Goal: Information Seeking & Learning: Learn about a topic

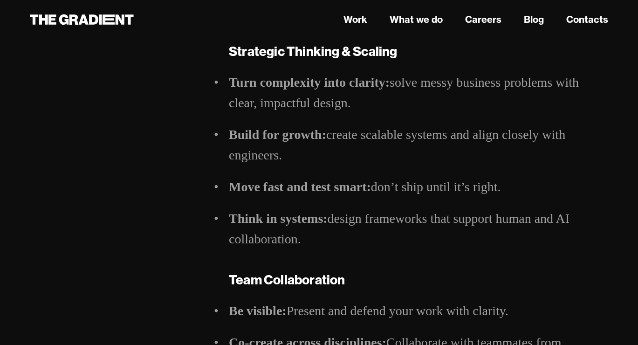
scroll to position [596, 0]
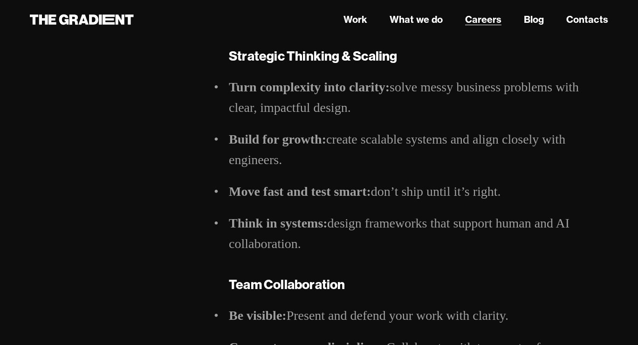
click at [489, 23] on link "Careers" at bounding box center [483, 20] width 36 height 14
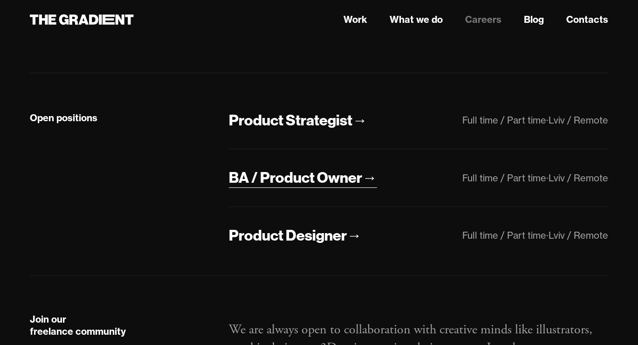
scroll to position [219, 0]
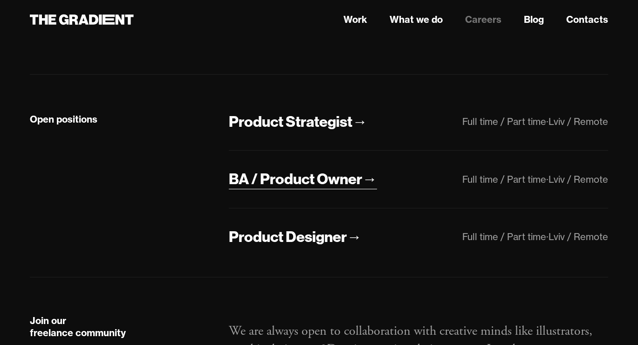
click at [331, 184] on div "BA / Product Owner" at bounding box center [295, 179] width 133 height 20
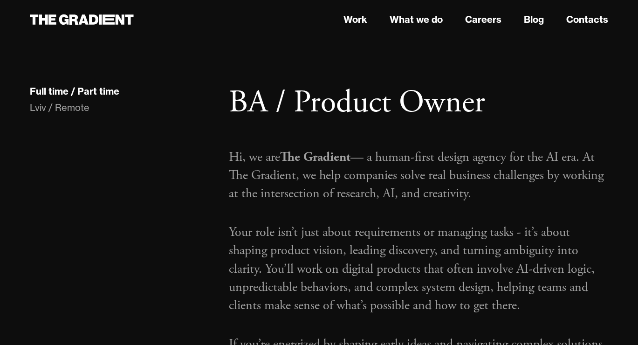
click at [529, 200] on p "Hi, we are The Gradient — a human-first design agency for the AI era. At The Gr…" at bounding box center [419, 175] width 380 height 55
click at [280, 193] on p "Hi, we are The Gradient — a human-first design agency for the AI era. At The Gr…" at bounding box center [419, 175] width 380 height 55
drag, startPoint x: 395, startPoint y: 205, endPoint x: 469, endPoint y: 222, distance: 76.0
click at [469, 222] on div "Hi, we are The Gradient — a human-first design agency for the AI era. At The Gr…" at bounding box center [419, 276] width 380 height 270
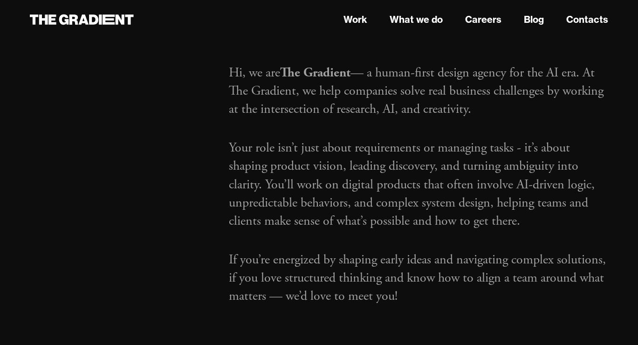
scroll to position [90, 0]
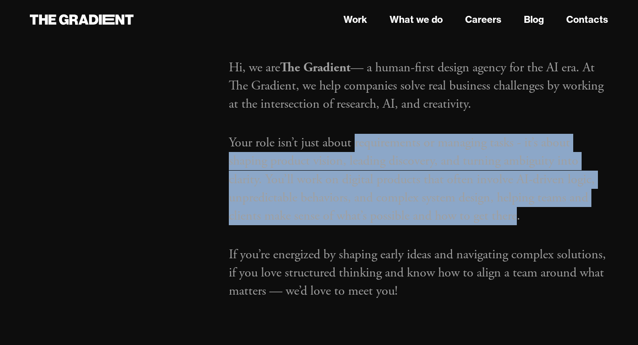
drag, startPoint x: 357, startPoint y: 142, endPoint x: 515, endPoint y: 210, distance: 172.1
click at [515, 210] on p "Your role isn’t just about requirements or managing tasks - it’s about shaping …" at bounding box center [419, 179] width 380 height 91
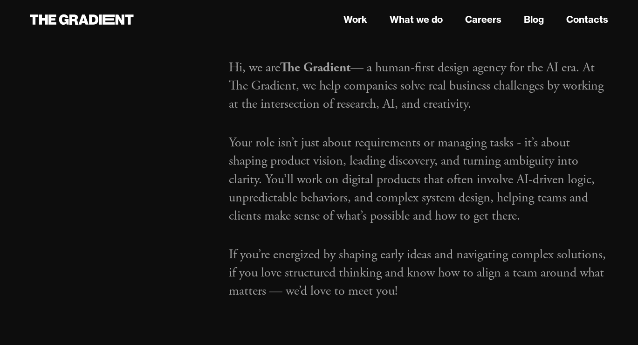
click at [429, 180] on p "Your role isn’t just about requirements or managing tasks - it’s about shaping …" at bounding box center [419, 179] width 380 height 91
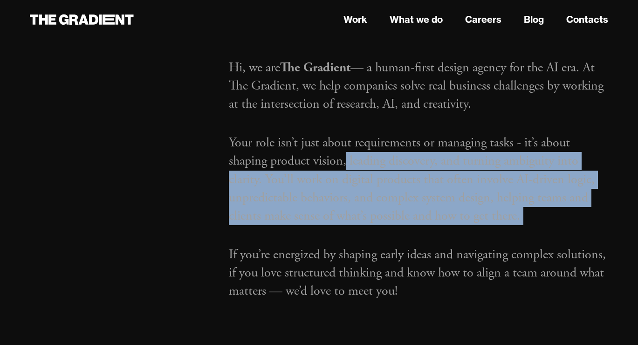
drag, startPoint x: 348, startPoint y: 157, endPoint x: 463, endPoint y: 232, distance: 136.8
click at [463, 232] on div "Hi, we are The Gradient — a human-first design agency for the AI era. At The Gr…" at bounding box center [419, 186] width 380 height 270
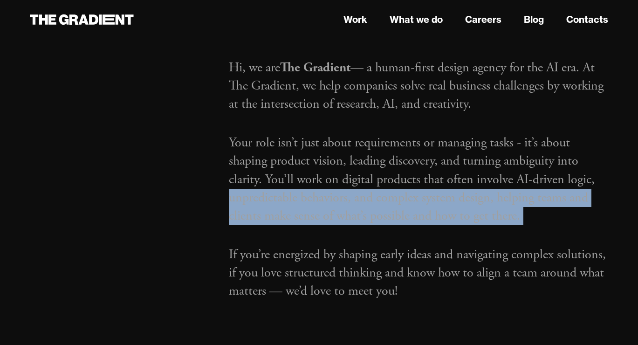
drag, startPoint x: 229, startPoint y: 199, endPoint x: 408, endPoint y: 241, distance: 183.6
click at [411, 241] on div "Hi, we are The Gradient — a human-first design agency for the AI era. At The Gr…" at bounding box center [419, 186] width 380 height 270
click at [408, 241] on div "Hi, we are The Gradient — a human-first design agency for the AI era. At The Gr…" at bounding box center [419, 186] width 380 height 270
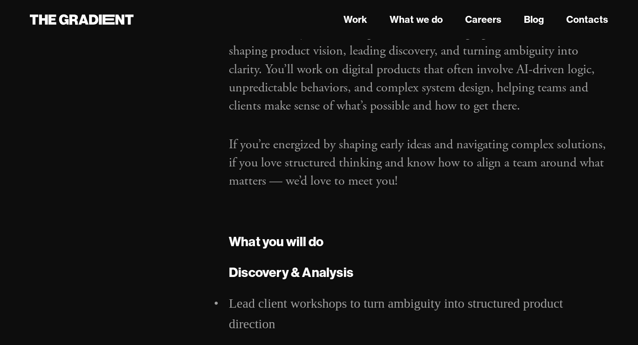
scroll to position [201, 0]
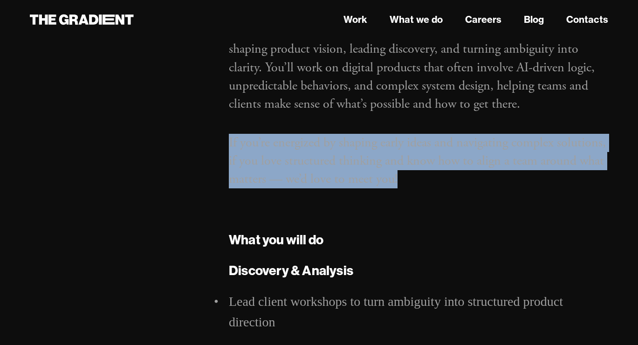
drag, startPoint x: 221, startPoint y: 136, endPoint x: 412, endPoint y: 218, distance: 208.1
click at [347, 161] on p "If you’re energized by shaping early ideas and navigating complex solutions, if…" at bounding box center [419, 161] width 380 height 55
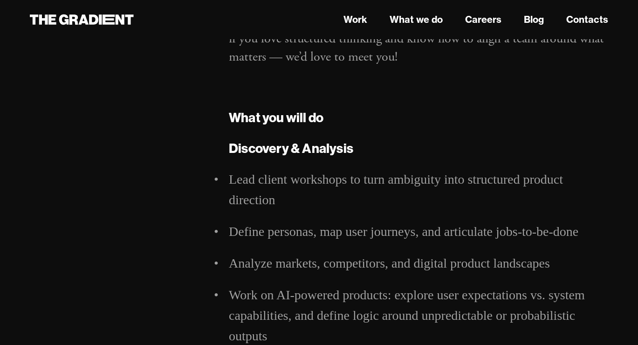
scroll to position [332, 0]
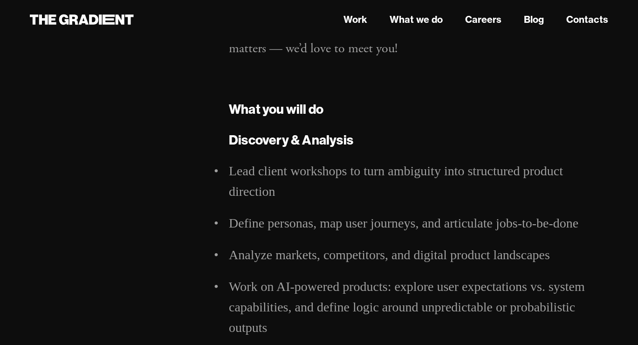
click at [281, 112] on strong "What you will do" at bounding box center [276, 109] width 95 height 16
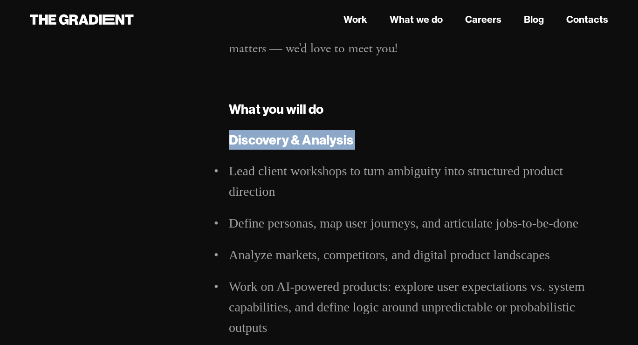
drag, startPoint x: 230, startPoint y: 135, endPoint x: 402, endPoint y: 158, distance: 173.1
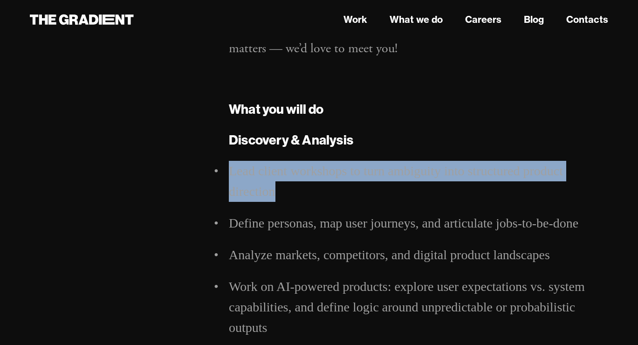
drag, startPoint x: 230, startPoint y: 170, endPoint x: 284, endPoint y: 186, distance: 55.5
click at [284, 186] on li "Lead client workshops to turn ambiguity into structured product direction" at bounding box center [419, 181] width 380 height 41
drag, startPoint x: 232, startPoint y: 172, endPoint x: 287, endPoint y: 199, distance: 61.3
click at [287, 199] on li "Lead client workshops to turn ambiguity into structured product direction" at bounding box center [419, 181] width 380 height 41
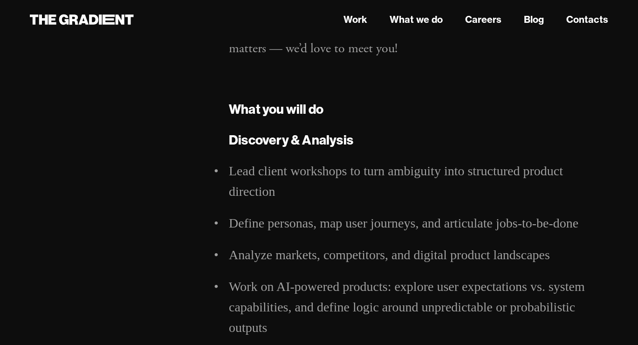
click at [302, 188] on li "Lead client workshops to turn ambiguity into structured product direction" at bounding box center [419, 181] width 380 height 41
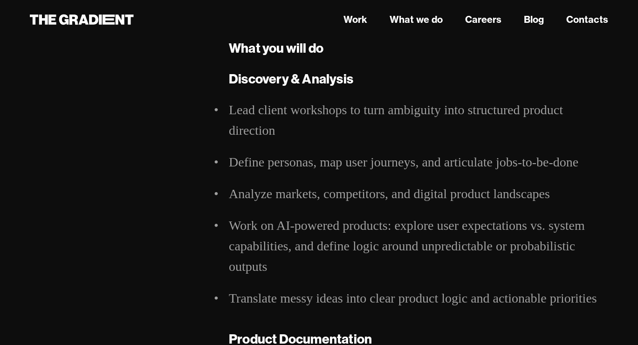
scroll to position [394, 0]
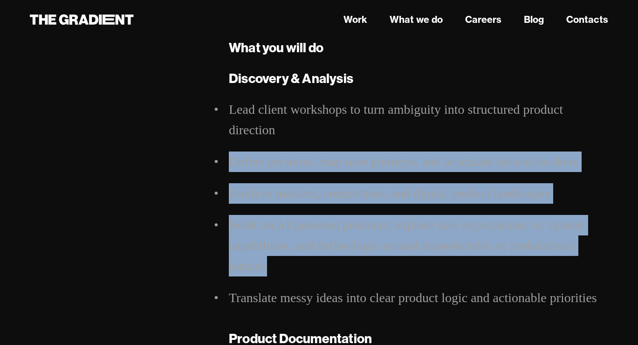
drag, startPoint x: 225, startPoint y: 159, endPoint x: 305, endPoint y: 264, distance: 132.1
click at [305, 264] on li "Work on AI-powered products: explore user expectations vs. system capabilities,…" at bounding box center [419, 246] width 380 height 62
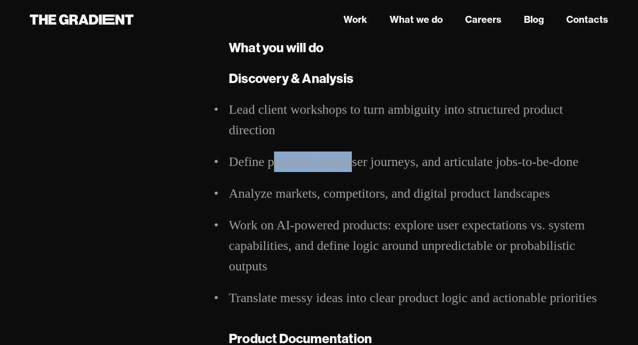
drag, startPoint x: 271, startPoint y: 162, endPoint x: 350, endPoint y: 167, distance: 79.0
click at [350, 167] on li "Define personas, map user journeys, and articulate jobs-to-be-done" at bounding box center [419, 162] width 380 height 21
click at [326, 220] on li "Work on AI-powered products: explore user expectations vs. system capabilities,…" at bounding box center [419, 246] width 380 height 62
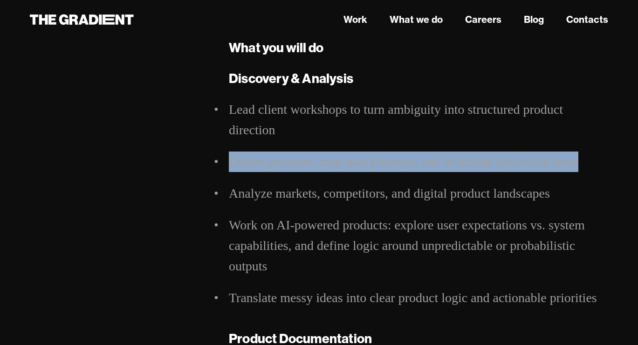
drag, startPoint x: 230, startPoint y: 160, endPoint x: 577, endPoint y: 159, distance: 346.5
click at [577, 159] on li "Define personas, map user journeys, and articulate jobs-to-be-done" at bounding box center [419, 162] width 380 height 21
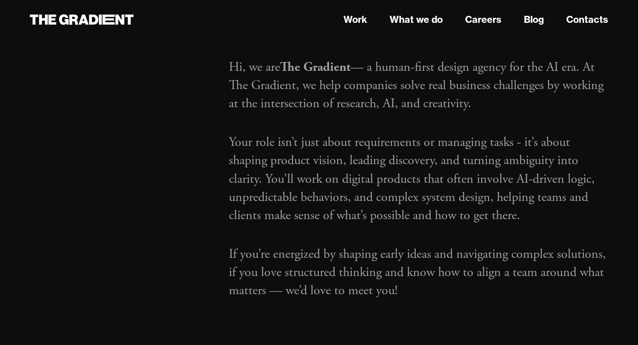
scroll to position [0, 0]
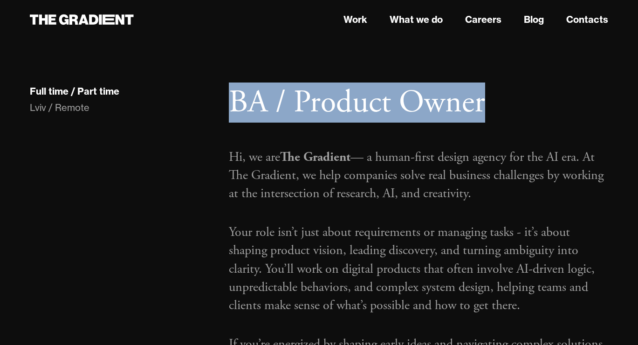
drag, startPoint x: 229, startPoint y: 95, endPoint x: 552, endPoint y: 97, distance: 323.6
copy h1 "BA / Product Owner"
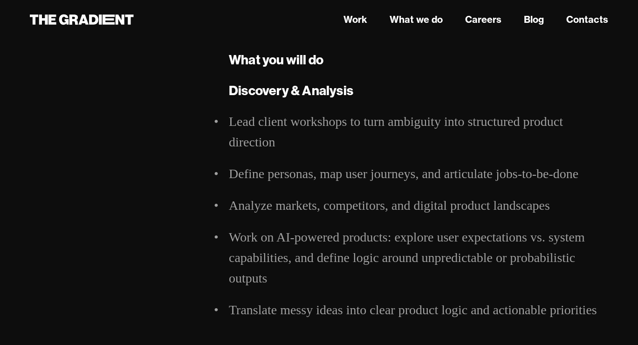
scroll to position [387, 0]
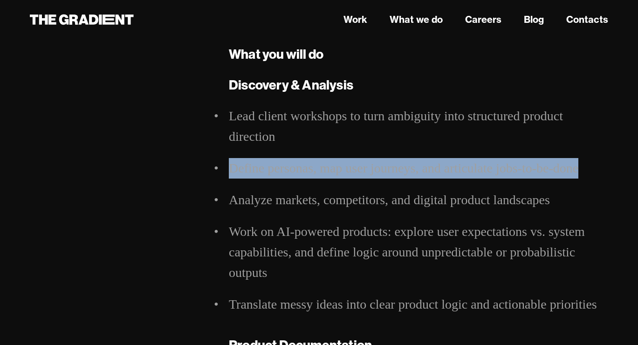
drag, startPoint x: 223, startPoint y: 167, endPoint x: 594, endPoint y: 160, distance: 370.8
copy li "Define personas, map user journeys, and articulate jobs-to-be-done"
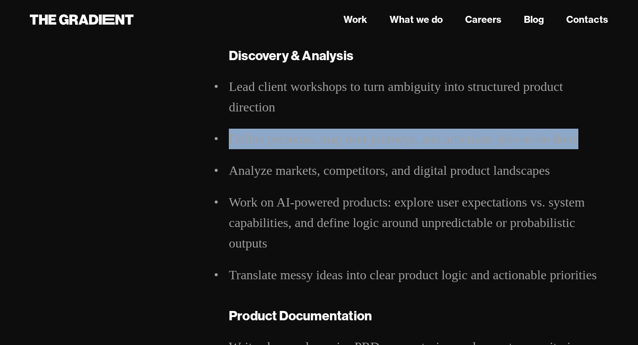
scroll to position [421, 0]
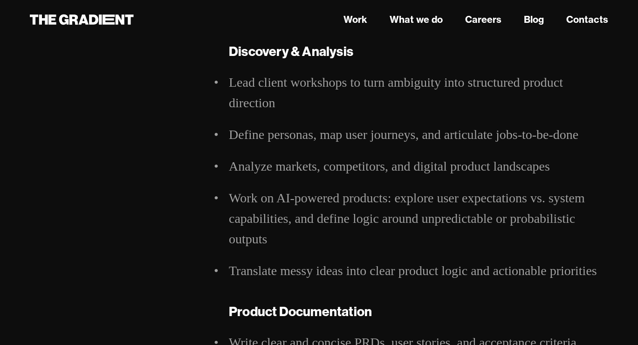
click at [298, 161] on li "Analyze markets, competitors, and digital product landscapes" at bounding box center [419, 166] width 380 height 21
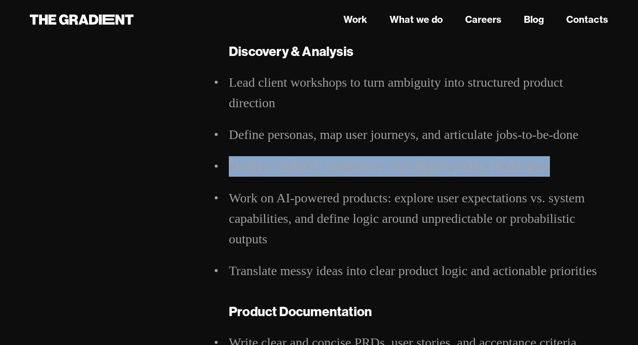
drag, startPoint x: 230, startPoint y: 165, endPoint x: 564, endPoint y: 139, distance: 334.4
click at [567, 167] on li "Analyze markets, competitors, and digital product landscapes" at bounding box center [419, 166] width 380 height 21
copy li "Analyze markets, competitors, and digital product landscapes"
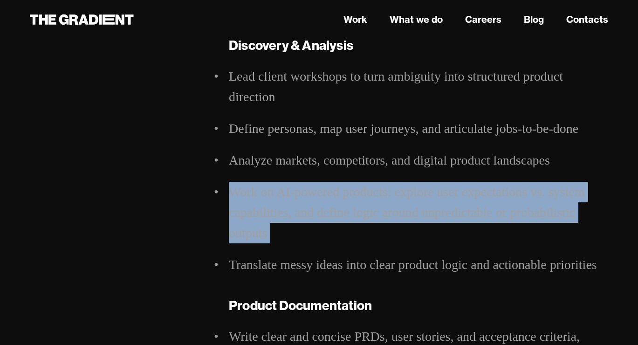
drag, startPoint x: 233, startPoint y: 192, endPoint x: 328, endPoint y: 244, distance: 108.3
click at [328, 244] on ul "Lead client workshops to turn ambiguity into structured product direction Defin…" at bounding box center [419, 170] width 380 height 209
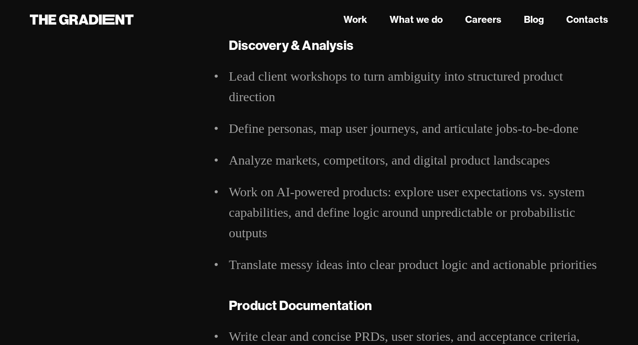
click at [376, 216] on li "Work on AI-powered products: explore user expectations vs. system capabilities,…" at bounding box center [419, 213] width 380 height 62
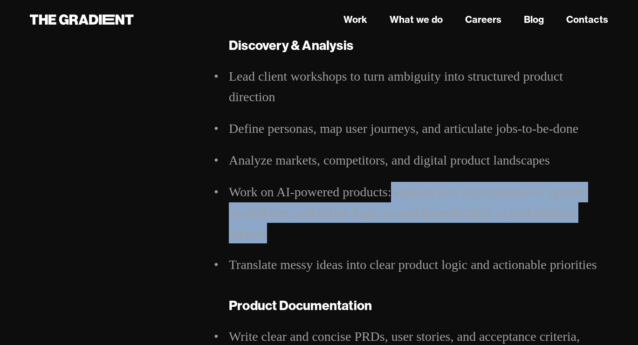
drag, startPoint x: 391, startPoint y: 190, endPoint x: 286, endPoint y: 233, distance: 113.5
click at [286, 233] on li "Work on AI-powered products: explore user expectations vs. system capabilities,…" at bounding box center [419, 213] width 380 height 62
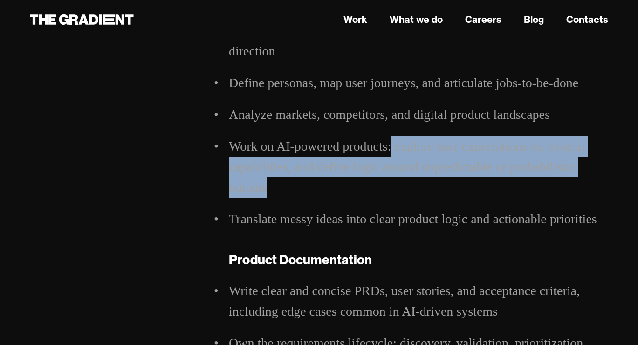
click at [396, 173] on li "Work on AI-powered products: explore user expectations vs. system capabilities,…" at bounding box center [419, 167] width 380 height 62
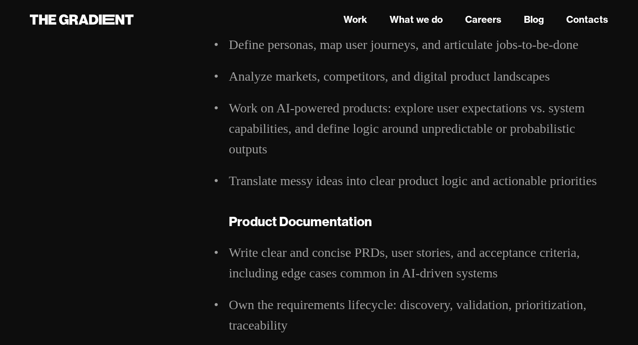
scroll to position [513, 0]
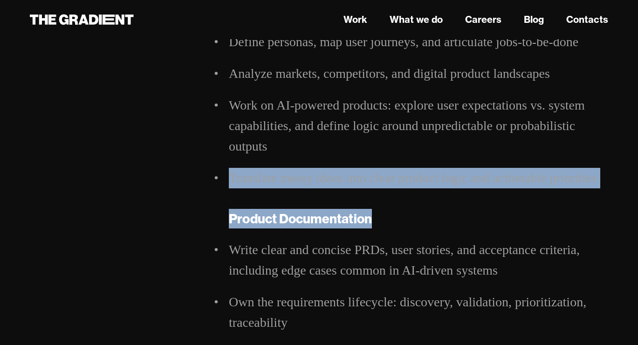
drag, startPoint x: 231, startPoint y: 175, endPoint x: 416, endPoint y: 215, distance: 189.2
click at [416, 215] on div "Discovery & Analysis Lead client workshops to turn ambiguity into structured pr…" at bounding box center [419, 337] width 380 height 776
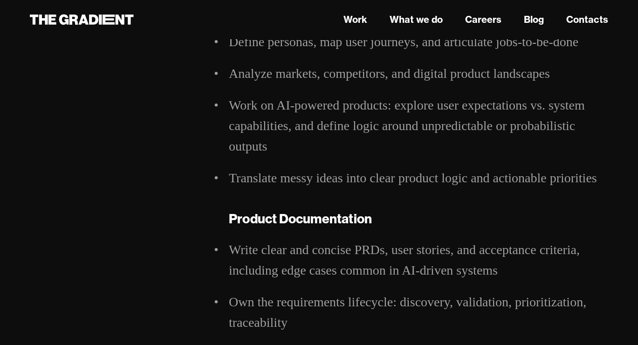
click at [401, 135] on li "Work on AI-powered products: explore user expectations vs. system capabilities,…" at bounding box center [419, 126] width 380 height 62
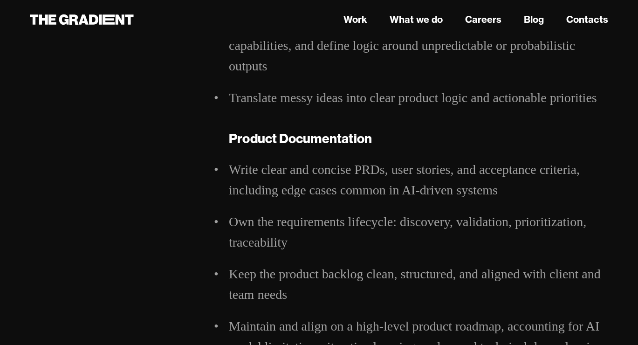
scroll to position [604, 0]
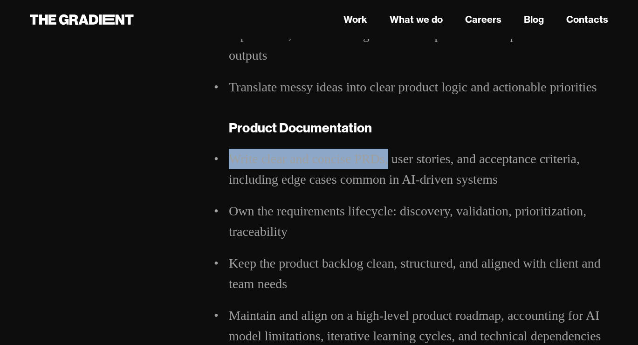
drag, startPoint x: 232, startPoint y: 157, endPoint x: 388, endPoint y: 156, distance: 155.8
click at [388, 156] on li "Write clear and concise PRDs, user stories, and acceptance criteria, including …" at bounding box center [419, 169] width 380 height 41
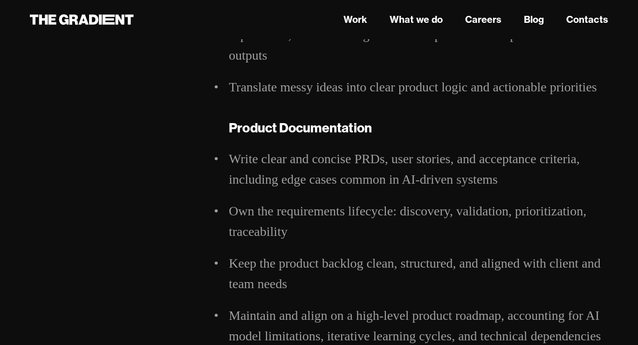
click at [379, 156] on li "Write clear and concise PRDs, user stories, and acceptance criteria, including …" at bounding box center [419, 169] width 380 height 41
click at [375, 156] on li "Write clear and concise PRDs, user stories, and acceptance criteria, including …" at bounding box center [419, 169] width 380 height 41
click at [321, 151] on li "Write clear and concise PRDs, user stories, and acceptance criteria, including …" at bounding box center [419, 169] width 380 height 41
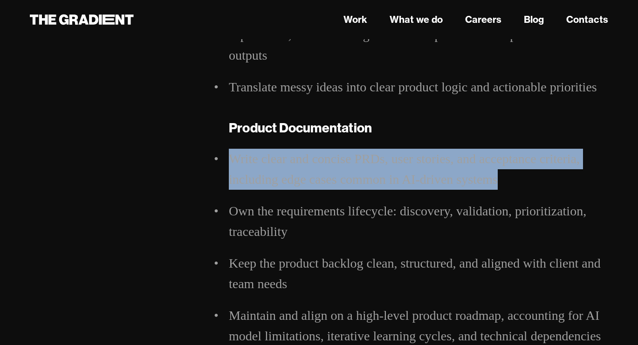
drag, startPoint x: 230, startPoint y: 158, endPoint x: 536, endPoint y: 178, distance: 306.6
click at [536, 178] on li "Write clear and concise PRDs, user stories, and acceptance criteria, including …" at bounding box center [419, 169] width 380 height 41
copy li "Write clear and concise PRDs, user stories, and acceptance criteria, including …"
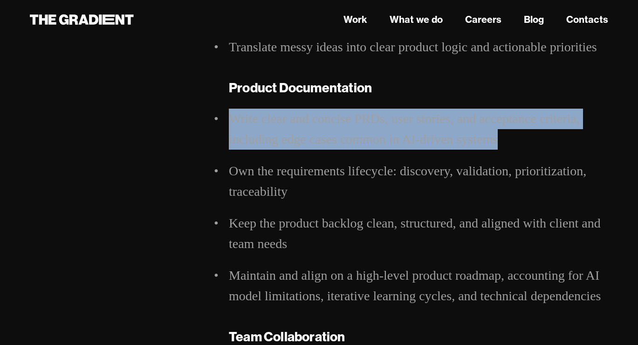
scroll to position [645, 0]
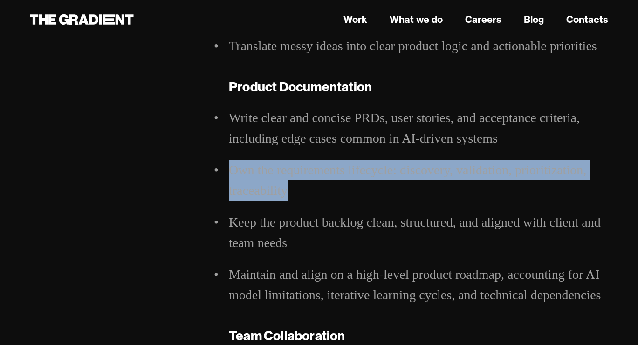
drag, startPoint x: 230, startPoint y: 171, endPoint x: 291, endPoint y: 196, distance: 66.3
click at [291, 196] on li "Own the requirements lifecycle: discovery, validation, prioritization, traceabi…" at bounding box center [419, 180] width 380 height 41
copy li "Own the requirements lifecycle: discovery, validation, prioritization, traceabi…"
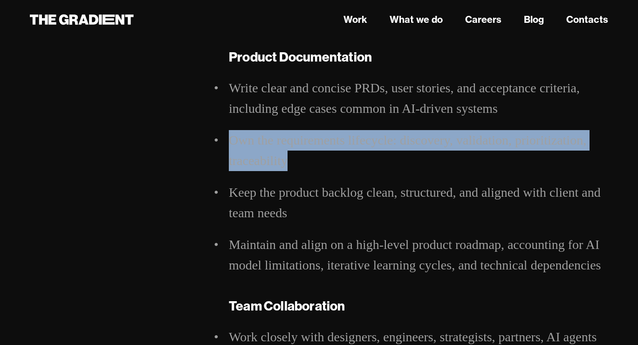
scroll to position [684, 0]
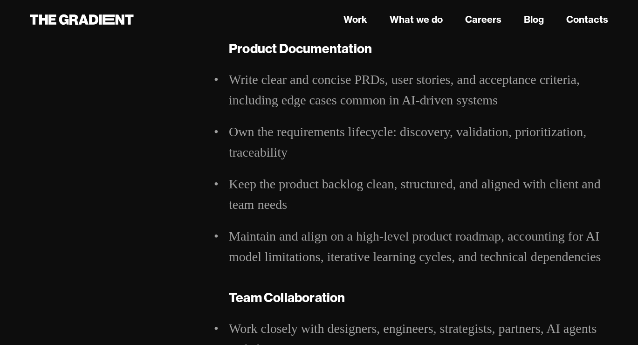
click at [299, 215] on li "Keep the product backlog clean, structured, and aligned with client and team ne…" at bounding box center [419, 194] width 380 height 41
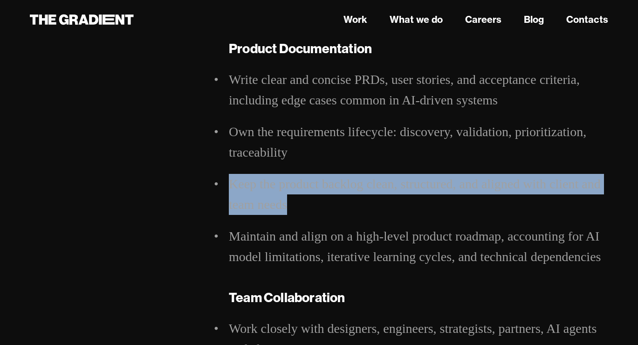
drag, startPoint x: 287, startPoint y: 201, endPoint x: 227, endPoint y: 184, distance: 62.6
click at [227, 184] on div "BA / Product Owner Hi, we are The Gradient — a human-first design agency for th…" at bounding box center [419, 180] width 398 height 1560
copy li "Keep the product backlog clean, structured, and aligned with client and team ne…"
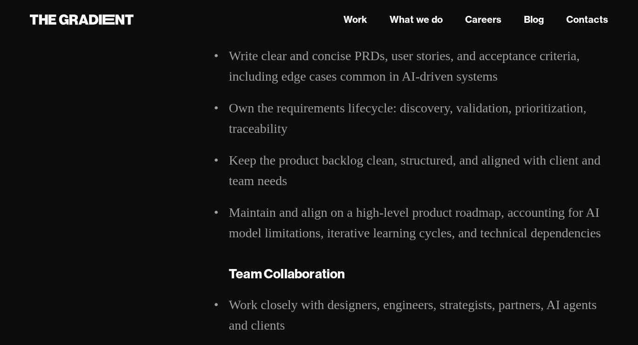
click at [345, 215] on li "Maintain and align on a high-level product roadmap, accounting for AI model lim…" at bounding box center [419, 222] width 380 height 41
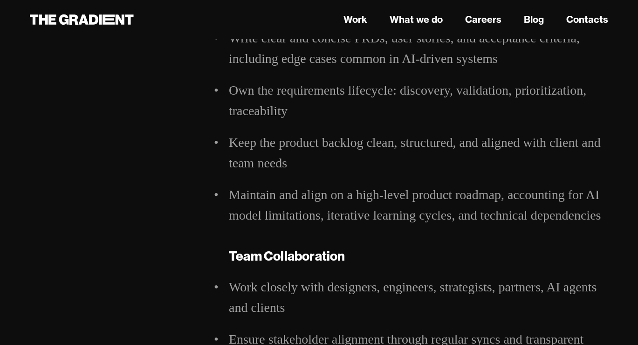
click at [229, 194] on li "Maintain and align on a high-level product roadmap, accounting for AI model lim…" at bounding box center [419, 205] width 380 height 41
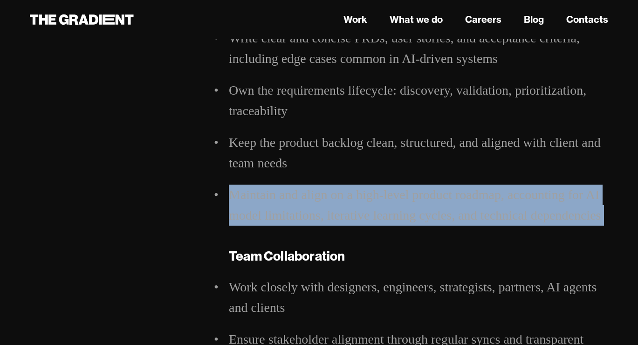
drag, startPoint x: 229, startPoint y: 194, endPoint x: 610, endPoint y: 214, distance: 381.5
click at [610, 214] on div "BA / Product Owner Hi, we are The Gradient — a human-first design agency for th…" at bounding box center [419, 139] width 398 height 1560
copy li "Maintain and align on a high-level product roadmap, accounting for AI model lim…"
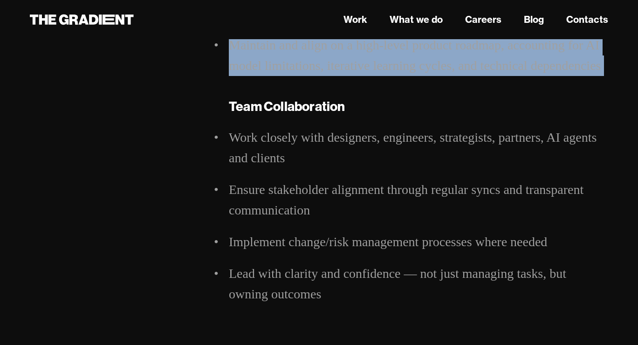
scroll to position [874, 0]
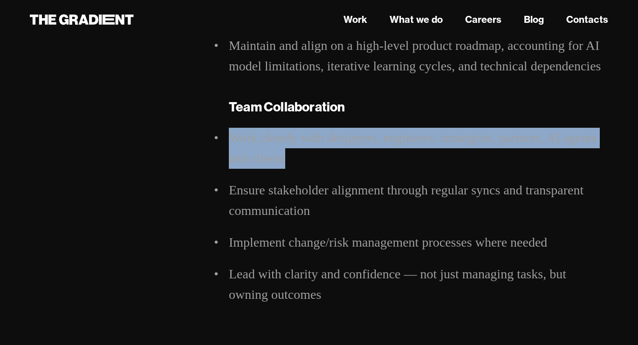
drag, startPoint x: 229, startPoint y: 131, endPoint x: 320, endPoint y: 159, distance: 95.0
click at [320, 159] on li "Work closely with designers, engineers, strategists, partners, AI agents and cl…" at bounding box center [419, 148] width 380 height 41
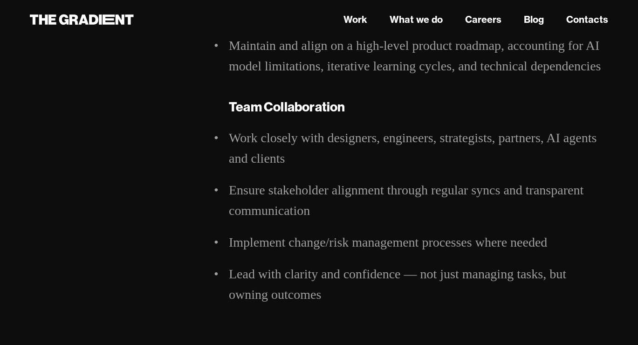
click at [367, 139] on li "Work closely with designers, engineers, strategists, partners, AI agents and cl…" at bounding box center [419, 148] width 380 height 41
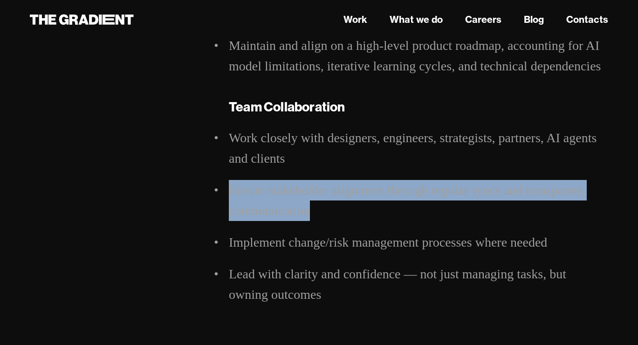
drag, startPoint x: 229, startPoint y: 194, endPoint x: 347, endPoint y: 210, distance: 119.2
click at [347, 210] on li "Ensure stakeholder alignment through regular syncs and transparent communication" at bounding box center [419, 200] width 380 height 41
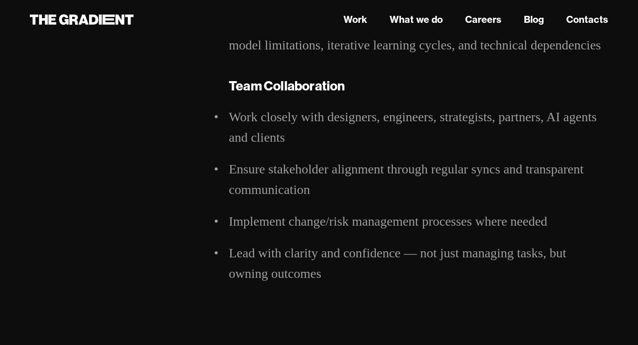
scroll to position [896, 0]
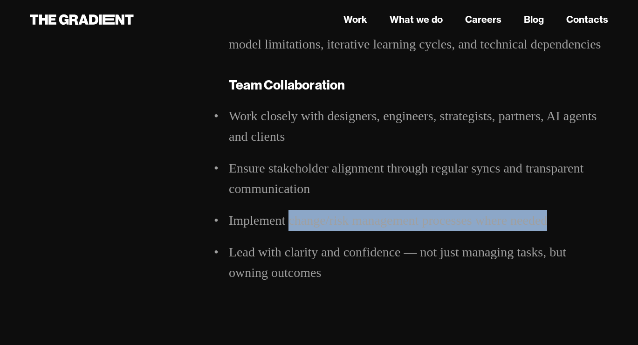
drag, startPoint x: 288, startPoint y: 221, endPoint x: 572, endPoint y: 222, distance: 284.0
click at [572, 222] on li "Implement change/risk management processes where needed" at bounding box center [419, 220] width 380 height 21
copy li "change/risk management processes where needed"
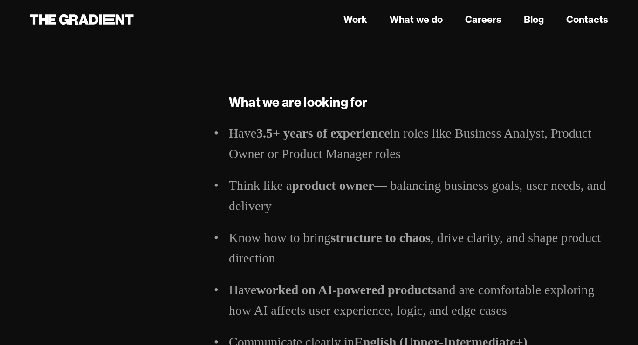
scroll to position [1169, 0]
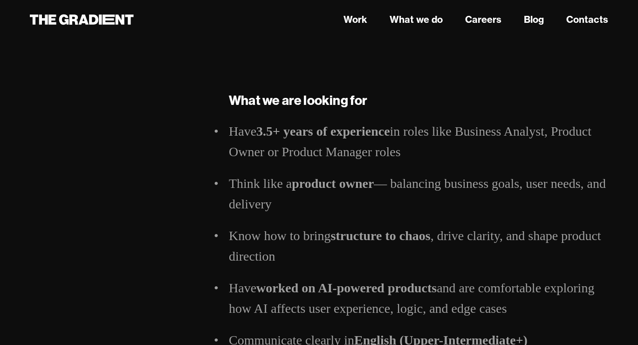
drag, startPoint x: 231, startPoint y: 134, endPoint x: 425, endPoint y: 147, distance: 194.5
click at [426, 147] on li "Have 3.5+ years of experience in roles like Business Analyst, Product Owner or …" at bounding box center [419, 141] width 380 height 41
click at [453, 139] on li "Have 3.5+ years of experience in roles like Business Analyst, Product Owner or …" at bounding box center [419, 141] width 380 height 41
drag, startPoint x: 459, startPoint y: 134, endPoint x: 456, endPoint y: 145, distance: 12.1
click at [456, 145] on li "Have 3.5+ years of experience in roles like Business Analyst, Product Owner or …" at bounding box center [419, 141] width 380 height 41
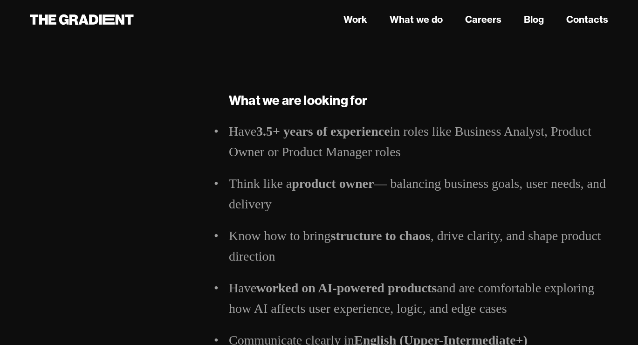
click at [375, 126] on strong "3.5+ years of experience" at bounding box center [323, 131] width 134 height 14
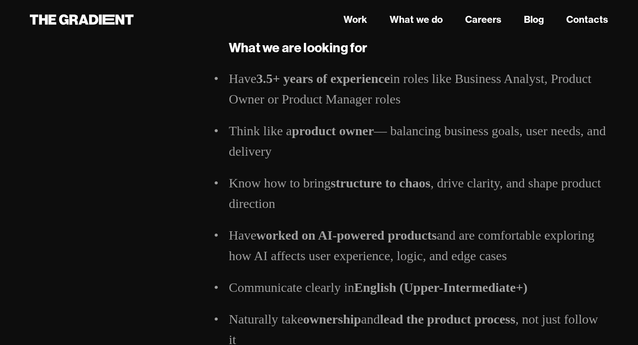
scroll to position [1223, 0]
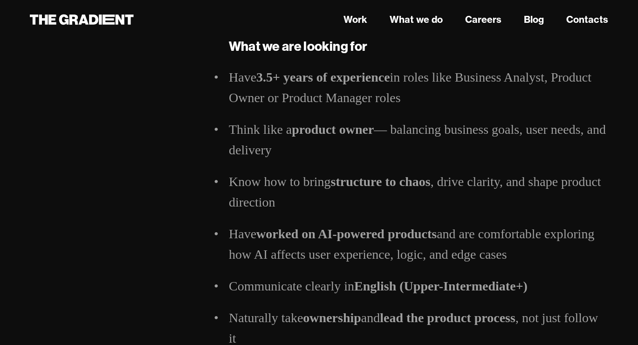
drag, startPoint x: 229, startPoint y: 129, endPoint x: 314, endPoint y: 150, distance: 87.1
click at [314, 150] on li "Think like a product owner — balancing business goals, user needs, and delivery" at bounding box center [419, 139] width 380 height 41
click at [326, 151] on li "Think like a product owner — balancing business goals, user needs, and delivery" at bounding box center [419, 139] width 380 height 41
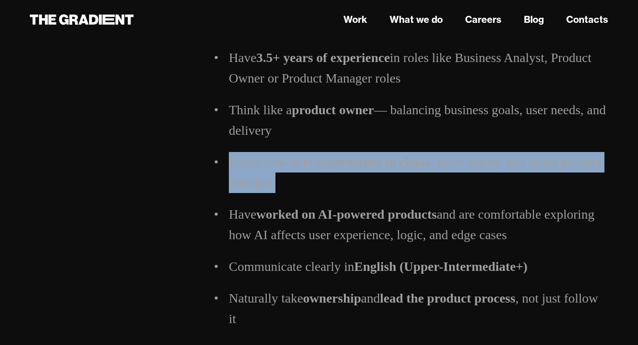
drag, startPoint x: 225, startPoint y: 159, endPoint x: 280, endPoint y: 181, distance: 58.8
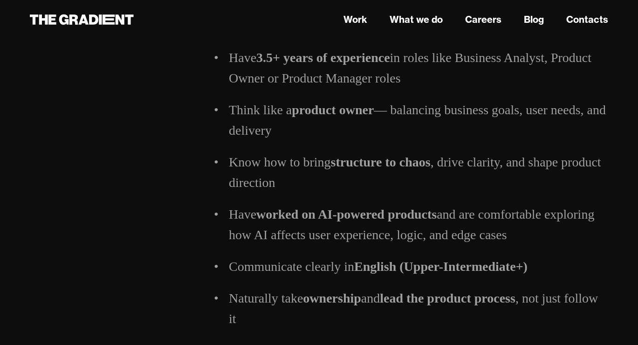
click at [294, 186] on li "Know how to bring structure to chaos , drive clarity, and shape product directi…" at bounding box center [419, 172] width 380 height 41
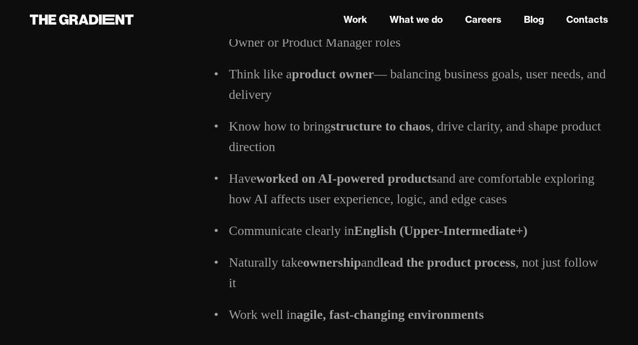
scroll to position [1279, 0]
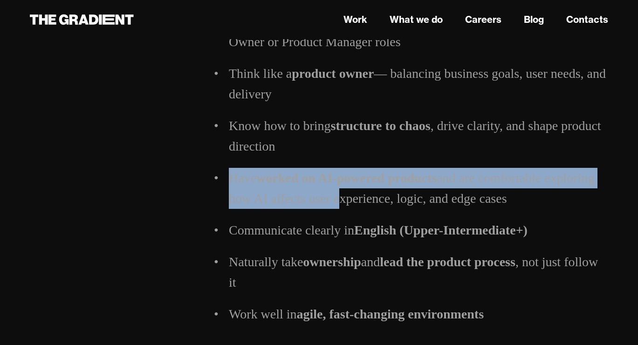
drag, startPoint x: 229, startPoint y: 180, endPoint x: 336, endPoint y: 208, distance: 109.7
click at [336, 208] on li "Have worked on AI-powered products and are comfortable exploring how AI affects…" at bounding box center [419, 188] width 380 height 41
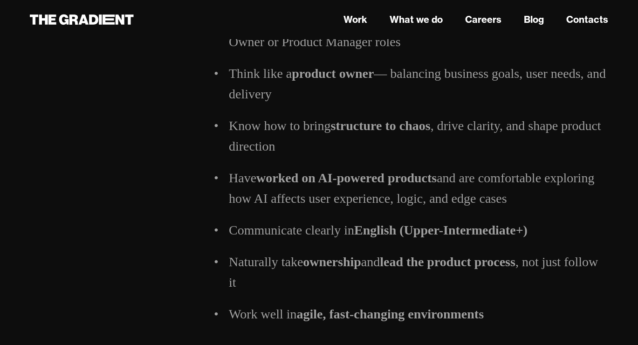
click at [360, 199] on li "Have worked on AI-powered products and are comfortable exploring how AI affects…" at bounding box center [419, 188] width 380 height 41
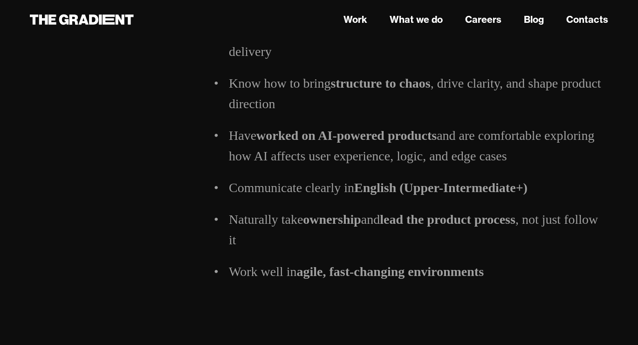
scroll to position [1322, 0]
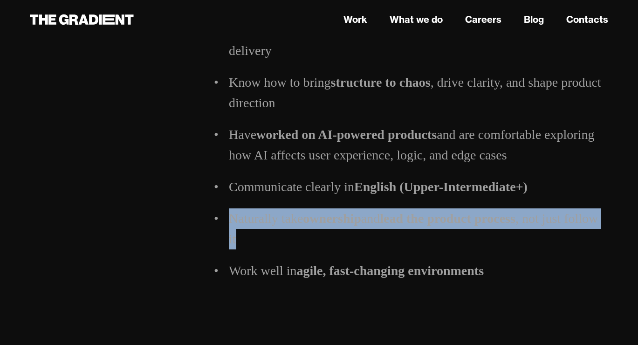
drag, startPoint x: 223, startPoint y: 219, endPoint x: 268, endPoint y: 233, distance: 46.3
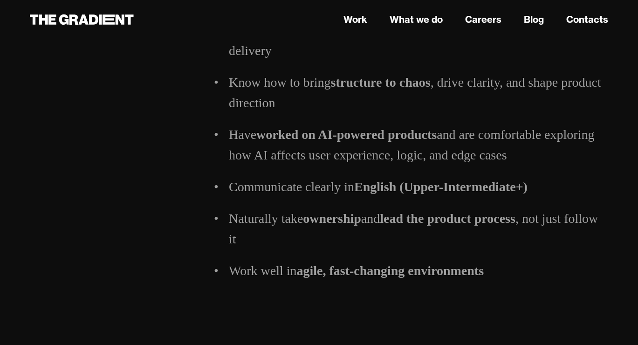
click at [339, 171] on ul "Have 3.5+ years of experience in roles like Business Analyst, Product Owner or …" at bounding box center [419, 124] width 380 height 313
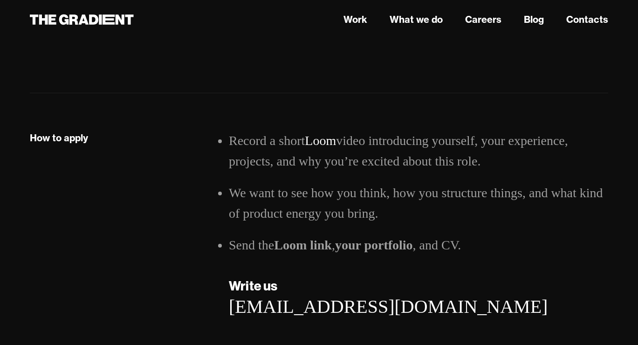
scroll to position [1579, 0]
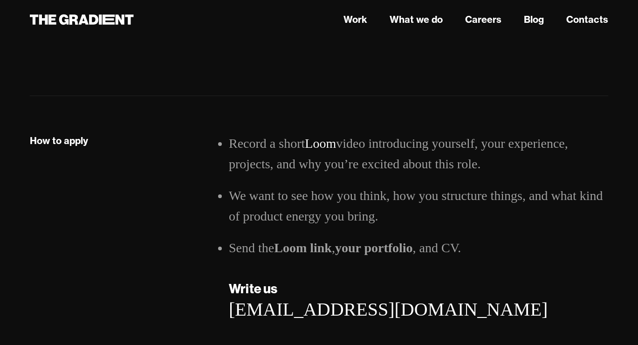
click at [250, 141] on li "Record a short Loom video introducing yourself, your experience, projects, and …" at bounding box center [419, 153] width 380 height 41
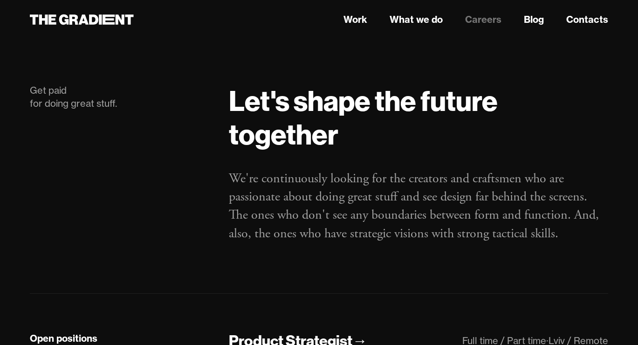
scroll to position [219, 0]
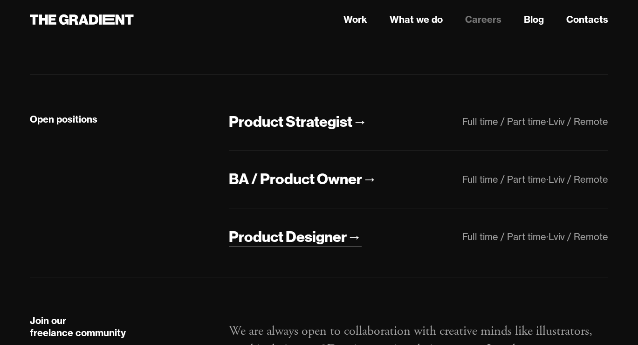
click at [299, 237] on div "Product Designer" at bounding box center [288, 237] width 118 height 20
click at [318, 121] on div "Product Strategist" at bounding box center [291, 122] width 124 height 20
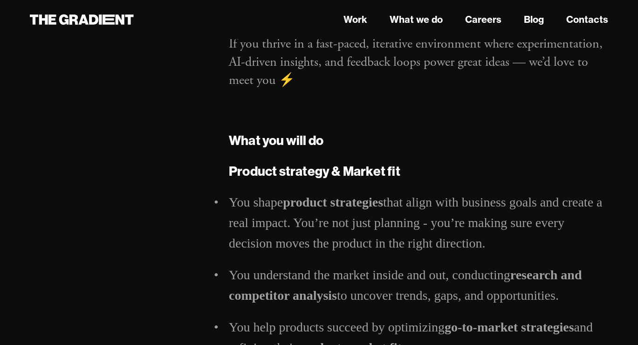
scroll to position [384, 0]
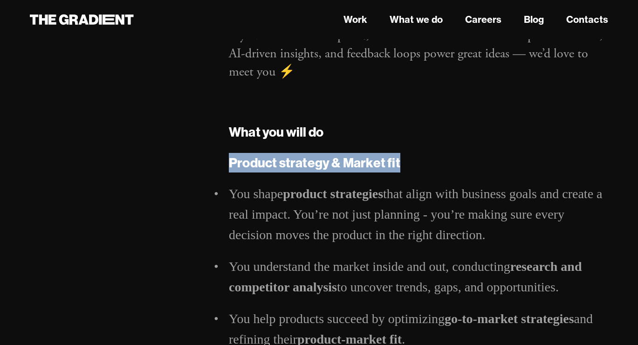
drag, startPoint x: 259, startPoint y: 161, endPoint x: 426, endPoint y: 163, distance: 167.0
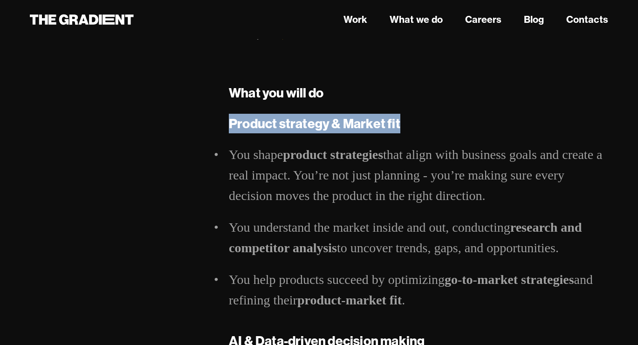
scroll to position [433, 0]
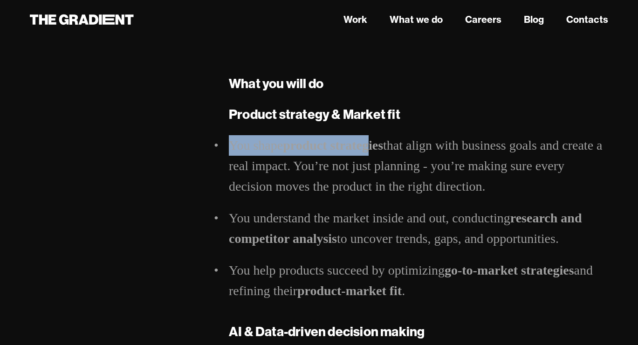
drag, startPoint x: 229, startPoint y: 145, endPoint x: 372, endPoint y: 153, distance: 142.9
click at [372, 153] on li "You shape product strategies that align with business goals and create a real i…" at bounding box center [419, 166] width 380 height 62
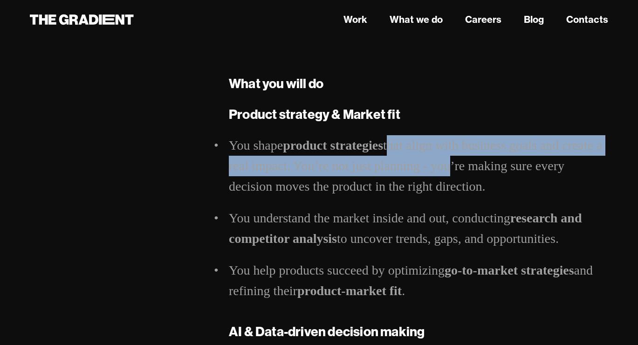
drag, startPoint x: 391, startPoint y: 150, endPoint x: 454, endPoint y: 162, distance: 64.5
click at [456, 161] on li "You shape product strategies that align with business goals and create a real i…" at bounding box center [419, 166] width 380 height 62
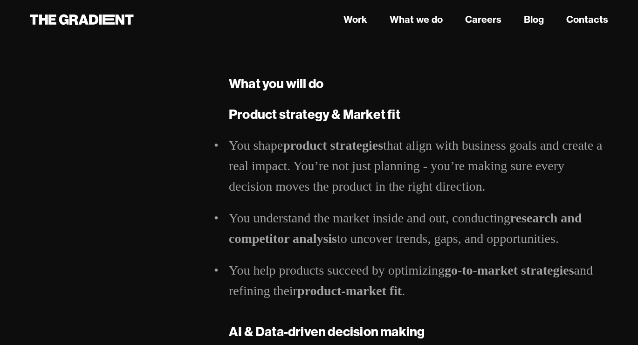
click at [467, 177] on li "You shape product strategies that align with business goals and create a real i…" at bounding box center [419, 166] width 380 height 62
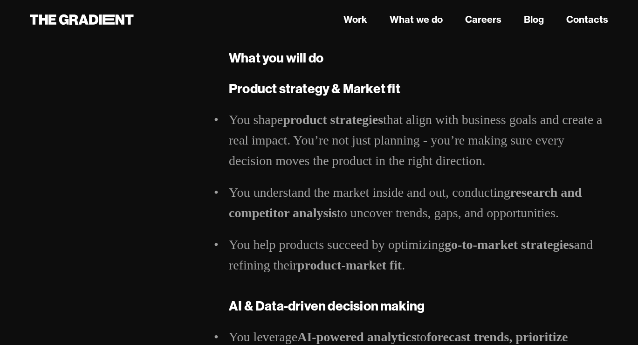
scroll to position [459, 0]
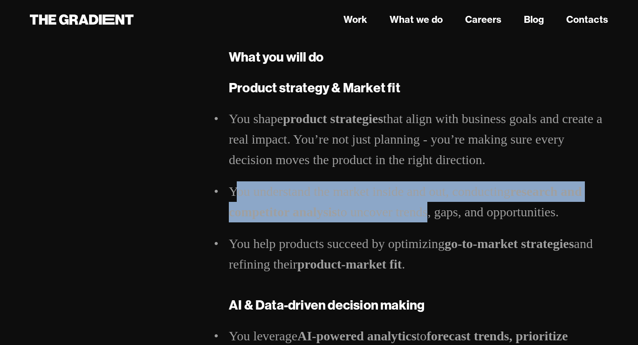
drag, startPoint x: 235, startPoint y: 196, endPoint x: 423, endPoint y: 219, distance: 190.2
click at [423, 219] on li "You understand the market inside and out, conducting research and competitor an…" at bounding box center [419, 201] width 380 height 41
click at [398, 195] on li "You understand the market inside and out, conducting research and competitor an…" at bounding box center [419, 201] width 380 height 41
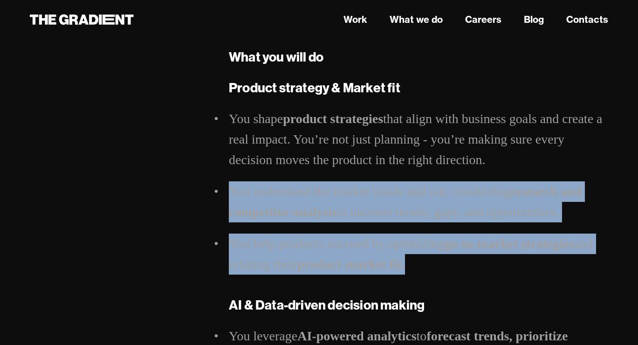
drag, startPoint x: 227, startPoint y: 192, endPoint x: 397, endPoint y: 275, distance: 190.0
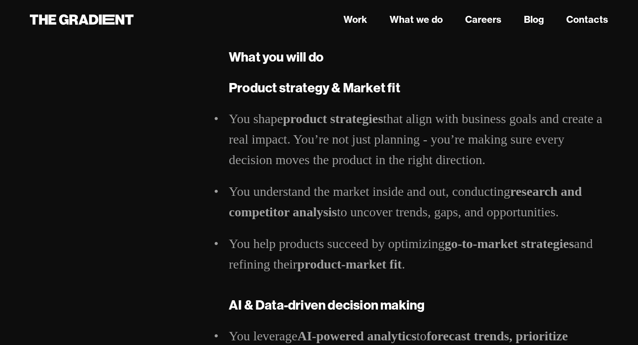
click at [378, 154] on li "You shape product strategies that align with business goals and create a real i…" at bounding box center [419, 140] width 380 height 62
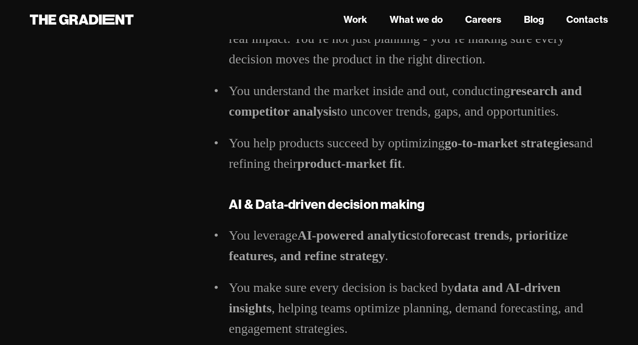
scroll to position [561, 0]
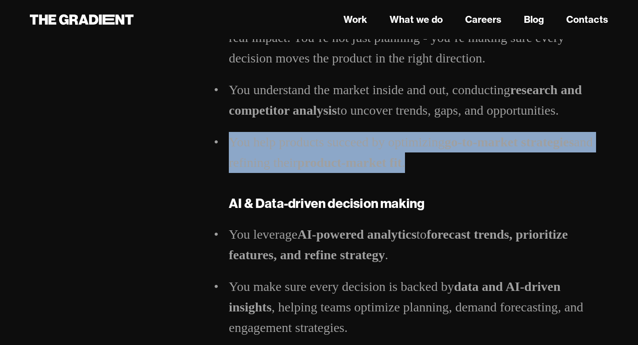
drag, startPoint x: 229, startPoint y: 138, endPoint x: 472, endPoint y: 159, distance: 244.4
click at [472, 159] on li "You help products succeed by optimizing go-to-market strategies and refining th…" at bounding box center [419, 152] width 380 height 41
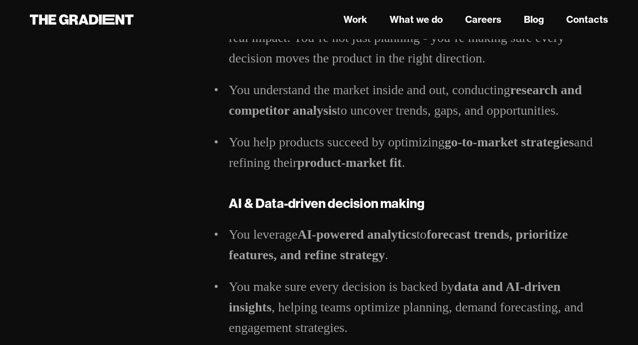
click at [427, 137] on li "You help products succeed by optimizing go-to-market strategies and refining th…" at bounding box center [419, 152] width 380 height 41
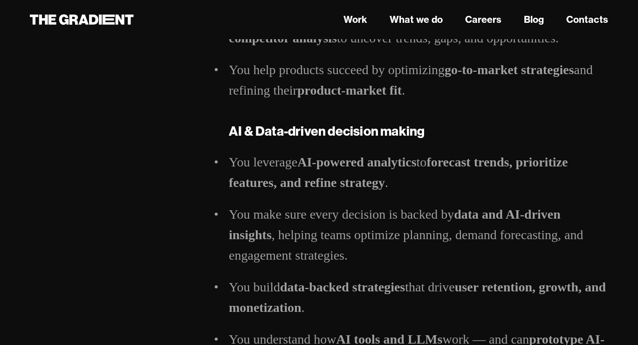
scroll to position [636, 0]
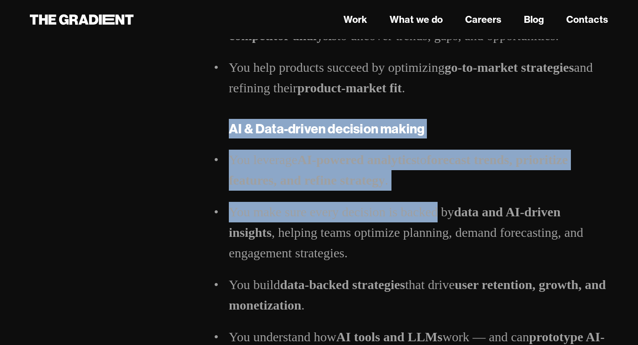
drag, startPoint x: 228, startPoint y: 130, endPoint x: 439, endPoint y: 212, distance: 226.5
click at [374, 173] on strong "forecast trends, prioritize features, and refine strategy" at bounding box center [398, 169] width 339 height 35
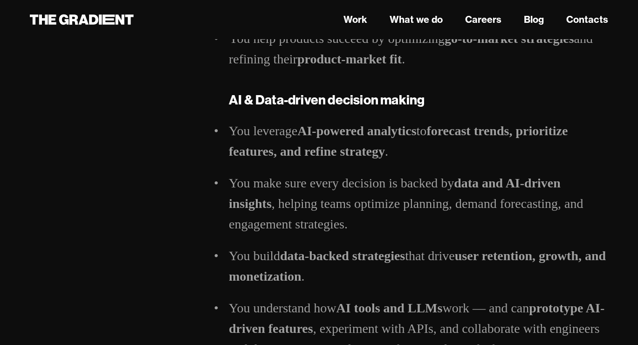
scroll to position [675, 0]
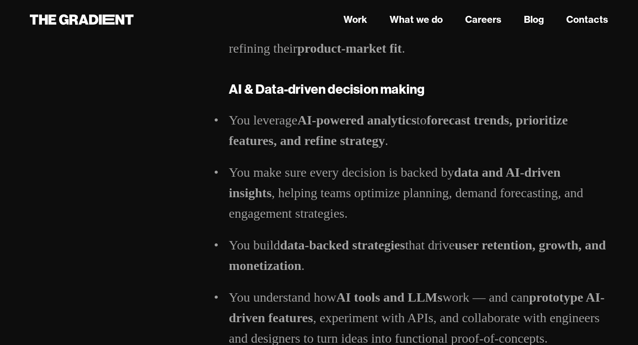
drag, startPoint x: 434, startPoint y: 121, endPoint x: 460, endPoint y: 136, distance: 29.8
click at [460, 136] on li "You leverage AI-powered analytics to forecast trends, prioritize features, and …" at bounding box center [419, 130] width 380 height 41
click at [365, 147] on strong "forecast trends, prioritize features, and refine strategy" at bounding box center [398, 130] width 339 height 35
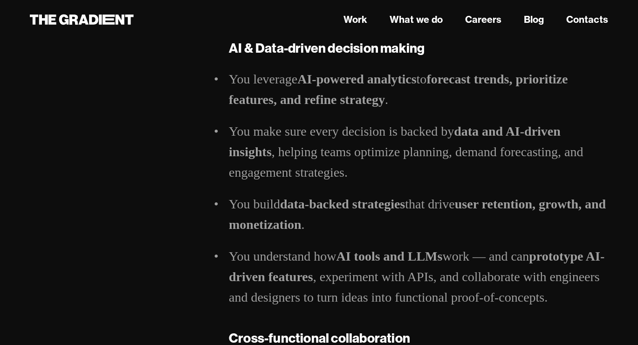
scroll to position [720, 0]
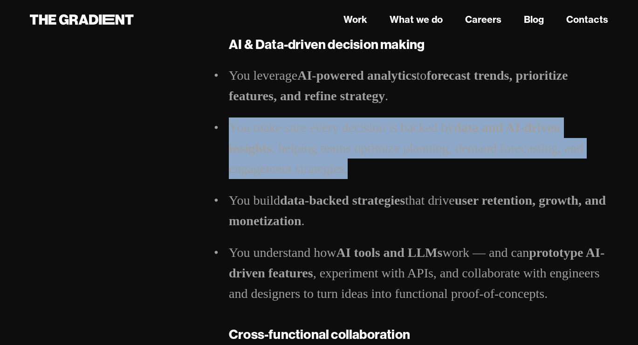
drag, startPoint x: 230, startPoint y: 128, endPoint x: 362, endPoint y: 173, distance: 139.7
click at [362, 172] on li "You make sure every decision is backed by data and AI-driven insights , helping…" at bounding box center [419, 149] width 380 height 62
click at [357, 151] on li "You make sure every decision is backed by data and AI-driven insights , helping…" at bounding box center [419, 149] width 380 height 62
drag, startPoint x: 227, startPoint y: 132, endPoint x: 352, endPoint y: 187, distance: 136.3
click at [352, 187] on div "Product Strategist Hi, we are The Gradient — a human-first design agency for th…" at bounding box center [419, 310] width 398 height 1893
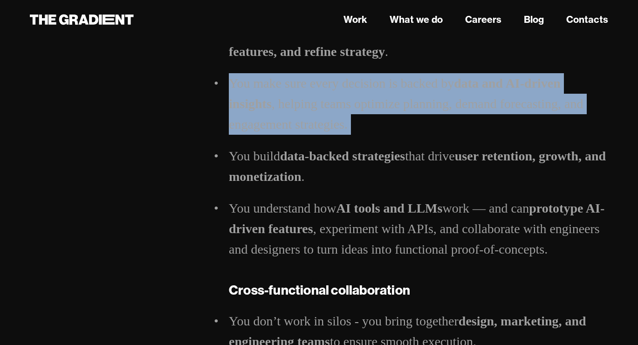
scroll to position [781, 0]
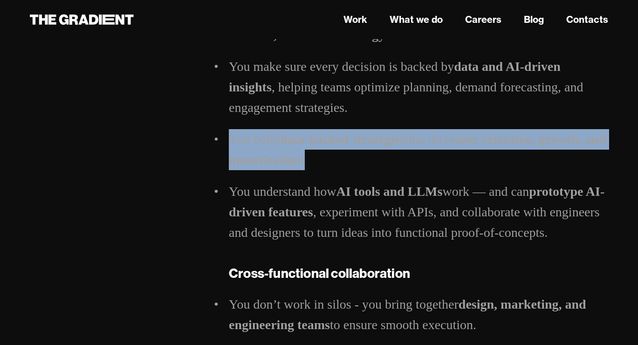
drag, startPoint x: 233, startPoint y: 131, endPoint x: 353, endPoint y: 164, distance: 125.2
click at [354, 164] on li "You build data-backed strategies that drive user retention, growth, and monetiz…" at bounding box center [419, 149] width 380 height 41
click at [353, 164] on li "You build data-backed strategies that drive user retention, growth, and monetiz…" at bounding box center [419, 149] width 380 height 41
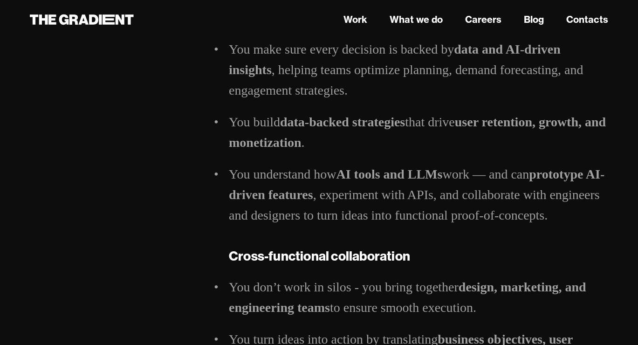
scroll to position [799, 0]
click at [484, 122] on strong "user retention, growth, and monetization" at bounding box center [417, 131] width 377 height 35
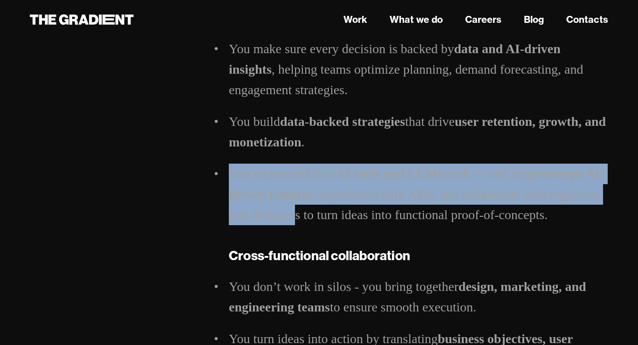
drag, startPoint x: 230, startPoint y: 178, endPoint x: 351, endPoint y: 221, distance: 127.7
click at [351, 221] on li "You understand how AI tools and LLMs work — and can prototype AI-driven feature…" at bounding box center [419, 195] width 380 height 62
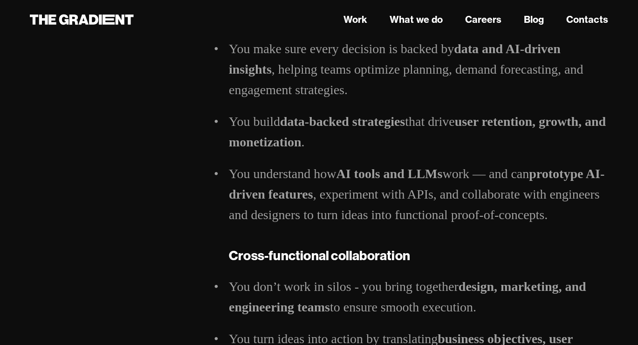
click at [343, 184] on li "You understand how AI tools and LLMs work — and can prototype AI-driven feature…" at bounding box center [419, 195] width 380 height 62
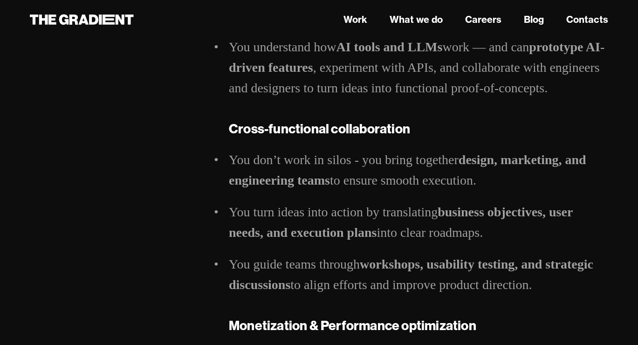
scroll to position [928, 0]
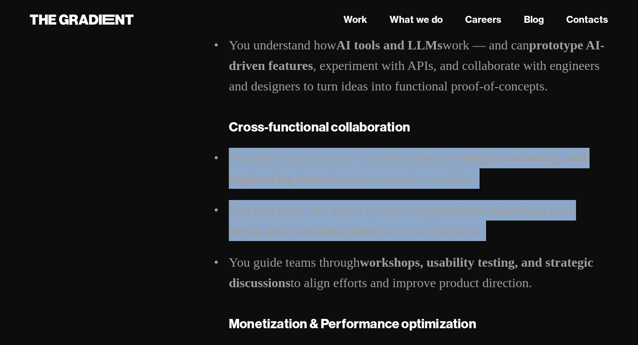
drag, startPoint x: 247, startPoint y: 156, endPoint x: 340, endPoint y: 248, distance: 130.6
click at [340, 248] on ul "You don’t work in silos - you bring together design, marketing, and engineering…" at bounding box center [419, 220] width 380 height 145
click at [361, 150] on li "You don’t work in silos - you bring together design, marketing, and engineering…" at bounding box center [419, 168] width 380 height 41
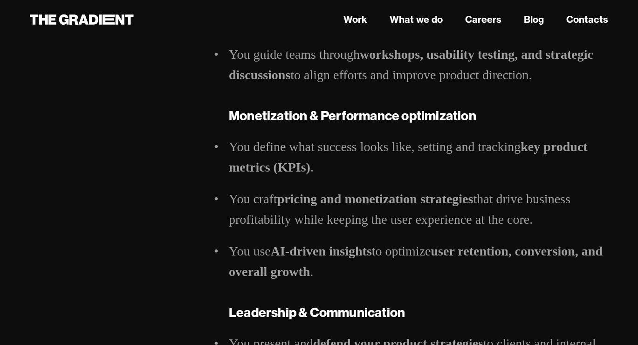
scroll to position [1136, 0]
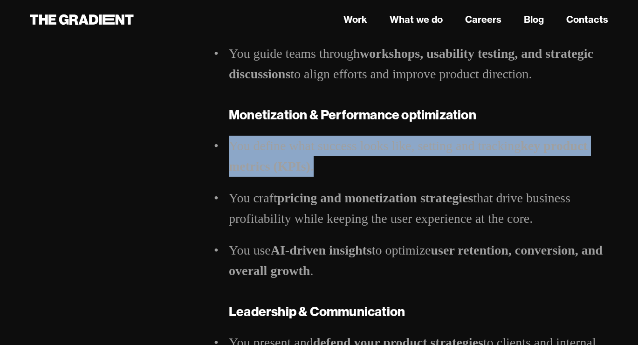
drag, startPoint x: 229, startPoint y: 146, endPoint x: 354, endPoint y: 172, distance: 128.5
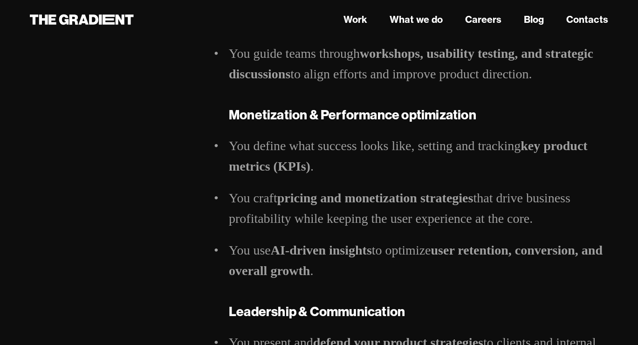
click at [356, 172] on li "You define what success looks like, setting and tracking key product metrics (K…" at bounding box center [419, 156] width 380 height 41
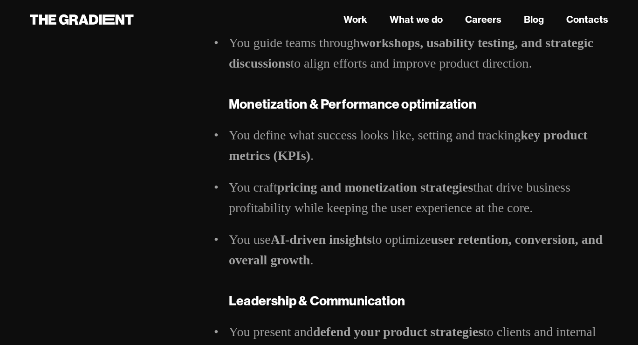
scroll to position [1146, 0]
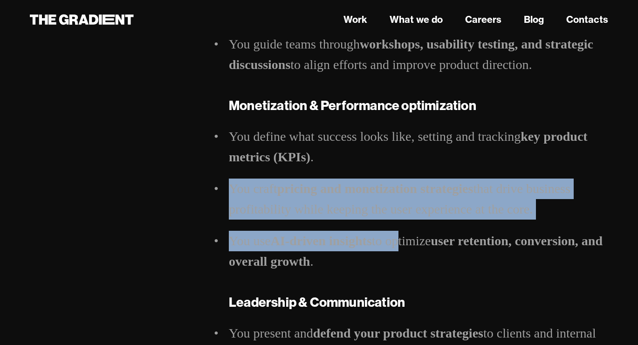
drag, startPoint x: 229, startPoint y: 188, endPoint x: 397, endPoint y: 232, distance: 174.1
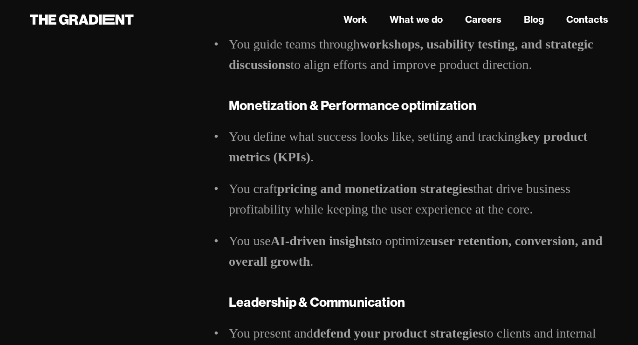
click at [367, 129] on li "You define what success looks like, setting and tracking key product metrics (K…" at bounding box center [419, 146] width 380 height 41
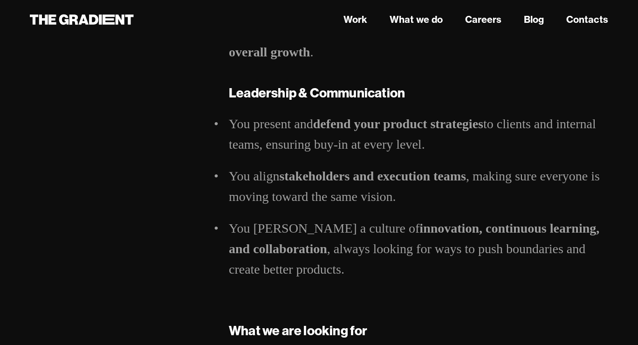
scroll to position [1361, 0]
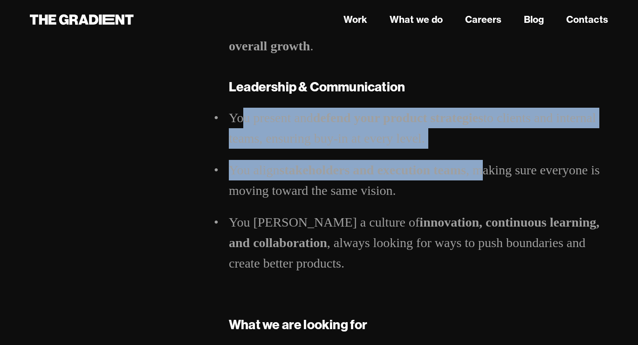
drag, startPoint x: 244, startPoint y: 115, endPoint x: 487, endPoint y: 165, distance: 248.0
click at [487, 165] on ul "You present and defend your product strategies to clients and internal teams, e…" at bounding box center [419, 191] width 380 height 166
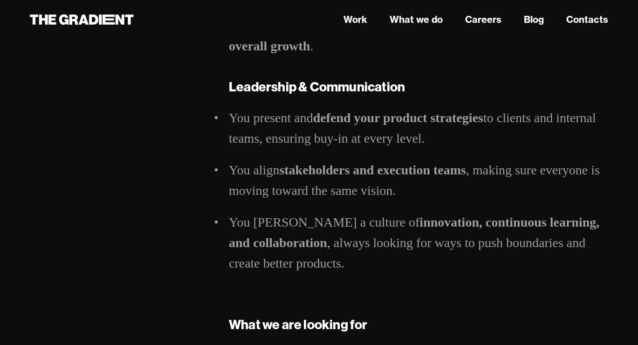
click at [462, 222] on strong "innovation, continuous learning, and collaboration" at bounding box center [414, 232] width 371 height 35
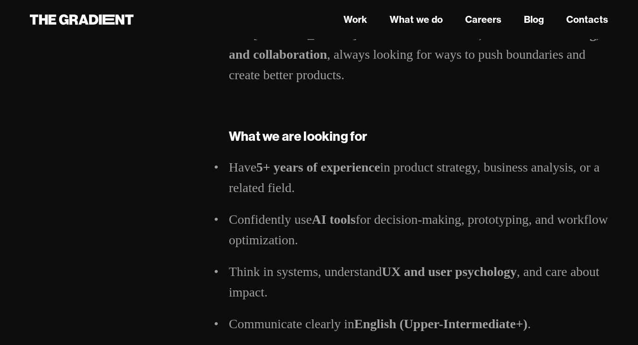
scroll to position [1552, 0]
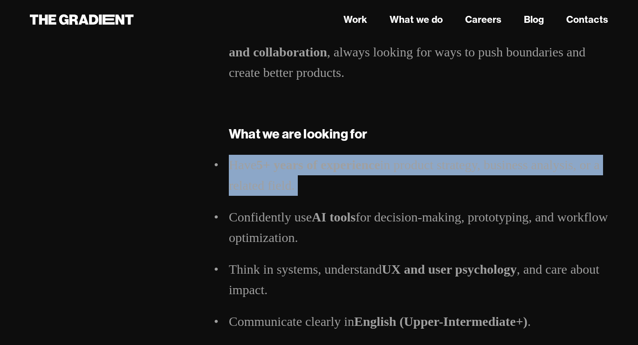
drag, startPoint x: 231, startPoint y: 163, endPoint x: 322, endPoint y: 206, distance: 100.5
click at [325, 206] on ul "Have 5+ years of experience in product strategy, business analysis, or a relate…" at bounding box center [419, 269] width 380 height 229
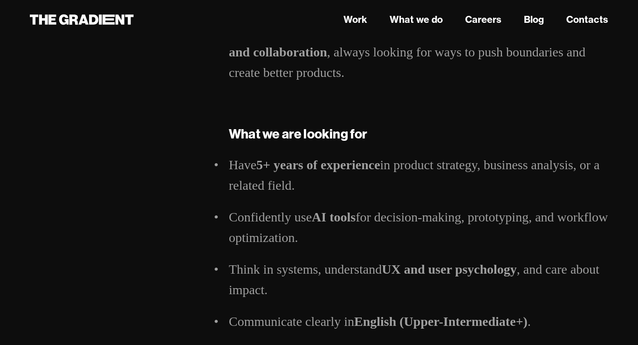
click at [397, 189] on li "Have 5+ years of experience in product strategy, business analysis, or a relate…" at bounding box center [419, 175] width 380 height 41
drag, startPoint x: 392, startPoint y: 163, endPoint x: 432, endPoint y: 186, distance: 46.6
click at [432, 186] on li "Have 5+ years of experience in product strategy, business analysis, or a relate…" at bounding box center [419, 175] width 380 height 41
click at [326, 189] on li "Have 5+ years of experience in product strategy, business analysis, or a relate…" at bounding box center [419, 175] width 380 height 41
drag, startPoint x: 310, startPoint y: 187, endPoint x: 215, endPoint y: 130, distance: 110.2
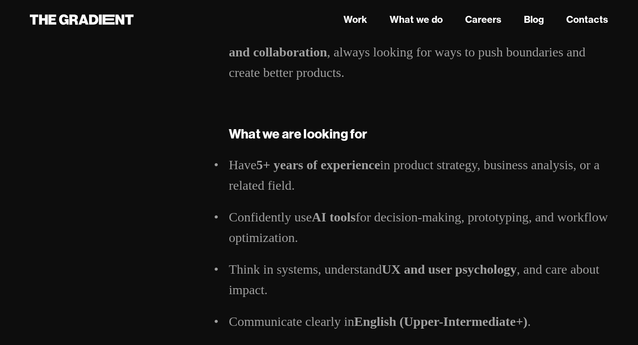
click at [261, 194] on li "Have 5+ years of experience in product strategy, business analysis, or a relate…" at bounding box center [419, 175] width 380 height 41
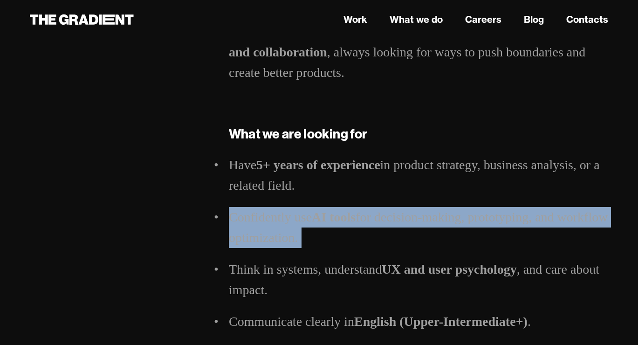
drag, startPoint x: 220, startPoint y: 214, endPoint x: 371, endPoint y: 250, distance: 155.4
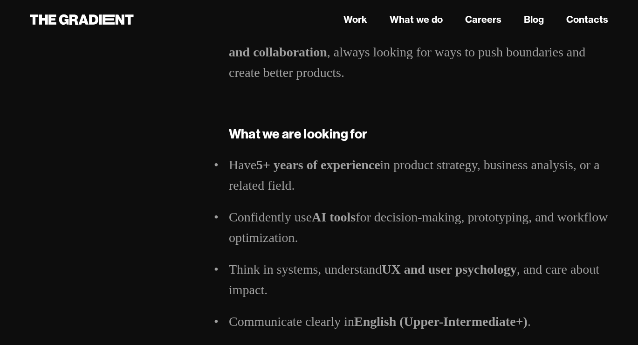
click at [368, 222] on li "Confidently use AI tools for decision-making, prototyping, and workflow optimiz…" at bounding box center [419, 227] width 380 height 41
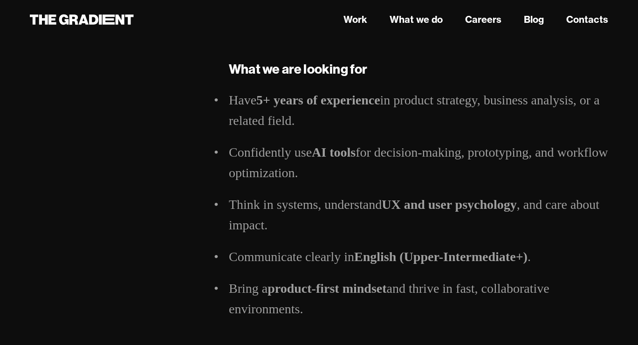
scroll to position [1619, 0]
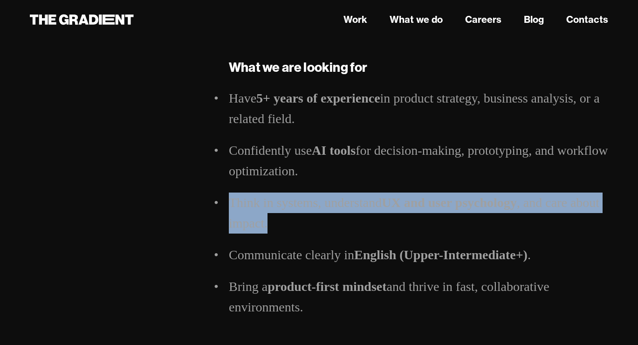
drag, startPoint x: 222, startPoint y: 197, endPoint x: 267, endPoint y: 230, distance: 56.2
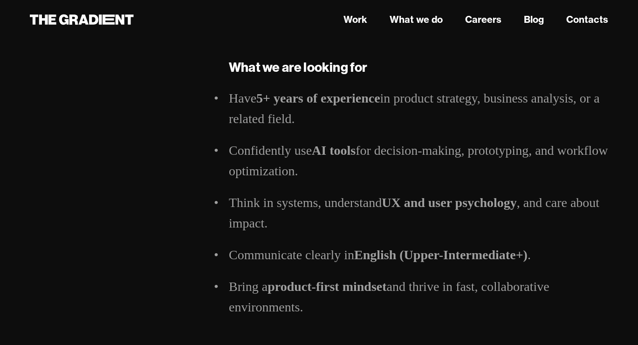
click at [293, 241] on ul "Have 5+ years of experience in product strategy, business analysis, or a relate…" at bounding box center [419, 202] width 380 height 229
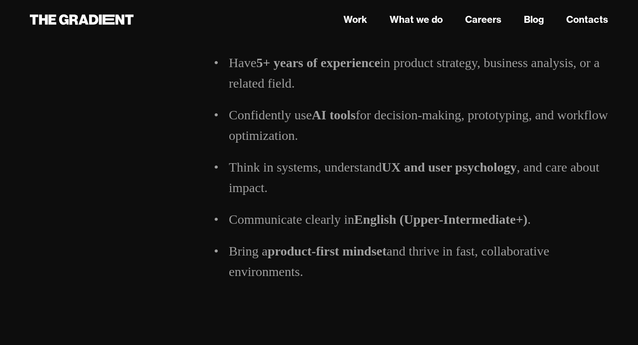
scroll to position [1663, 0]
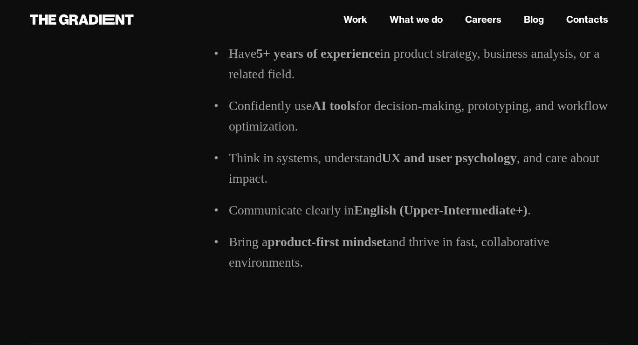
drag, startPoint x: 229, startPoint y: 209, endPoint x: 335, endPoint y: 275, distance: 124.9
click at [335, 274] on div "Have 5+ years of experience in product strategy, business analysis, or a relate…" at bounding box center [419, 168] width 380 height 250
click at [329, 250] on li "Bring a product-first mindset and thrive in fast, collaborative environments." at bounding box center [419, 252] width 380 height 41
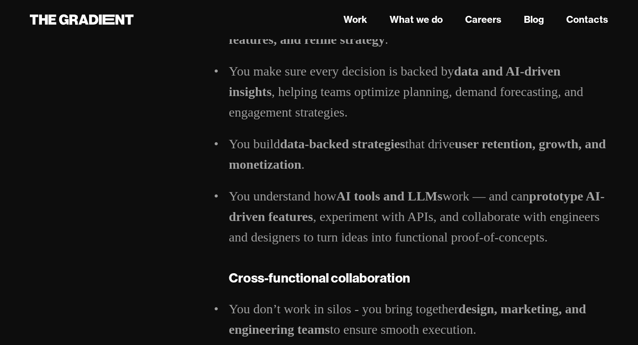
scroll to position [776, 0]
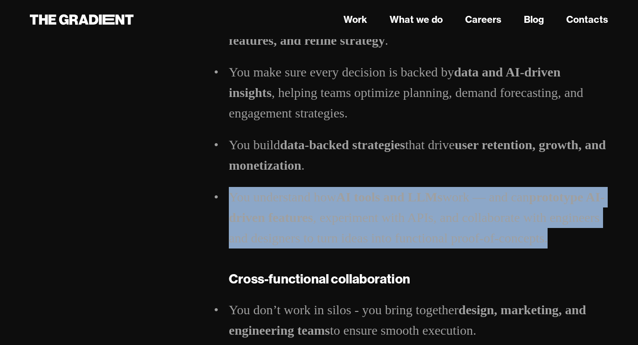
drag, startPoint x: 230, startPoint y: 198, endPoint x: 411, endPoint y: 261, distance: 191.4
click at [411, 261] on div "Product strategy & Market fit You shape product strategies that align with busi…" at bounding box center [419, 321] width 380 height 1118
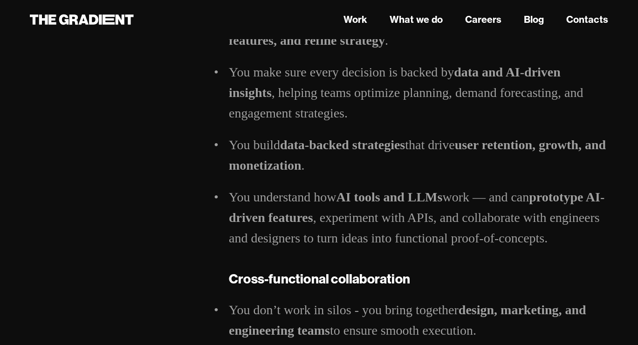
click at [368, 211] on li "You understand how AI tools and LLMs work — and can prototype AI-driven feature…" at bounding box center [419, 218] width 380 height 62
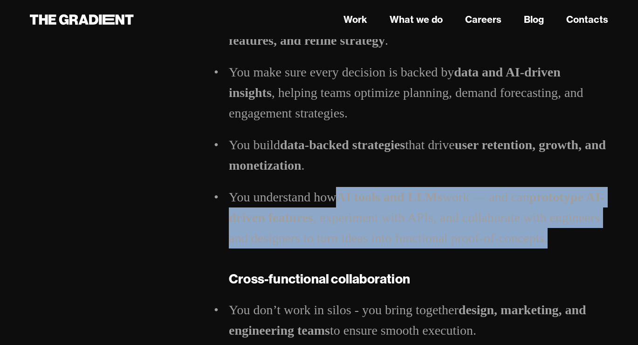
drag, startPoint x: 342, startPoint y: 196, endPoint x: 500, endPoint y: 257, distance: 169.9
click at [502, 256] on div "Product strategy & Market fit You shape product strategies that align with busi…" at bounding box center [419, 321] width 380 height 1118
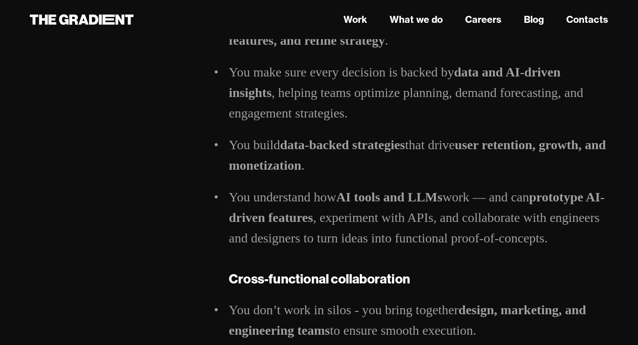
click at [461, 209] on li "You understand how AI tools and LLMs work — and can prototype AI-driven feature…" at bounding box center [419, 218] width 380 height 62
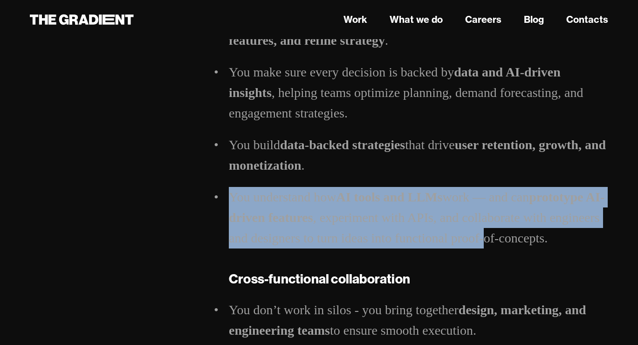
drag, startPoint x: 229, startPoint y: 195, endPoint x: 538, endPoint y: 246, distance: 312.9
click at [538, 246] on li "You understand how AI tools and LLMs work — and can prototype AI-driven feature…" at bounding box center [419, 218] width 380 height 62
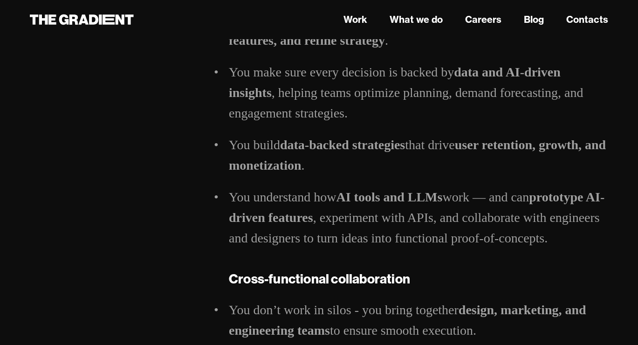
click at [436, 230] on li "You understand how AI tools and LLMs work — and can prototype AI-driven feature…" at bounding box center [419, 218] width 380 height 62
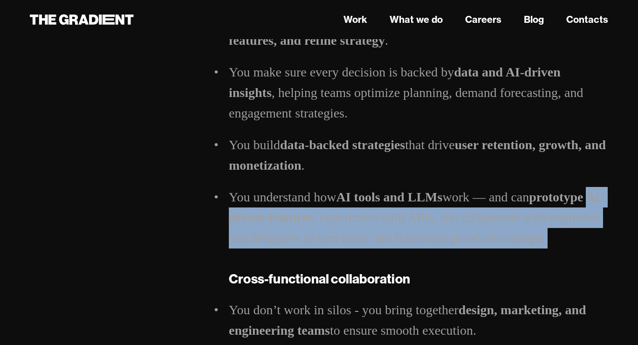
drag, startPoint x: 231, startPoint y: 221, endPoint x: 488, endPoint y: 259, distance: 259.8
click at [489, 258] on div "Product strategy & Market fit You shape product strategies that align with busi…" at bounding box center [419, 321] width 380 height 1118
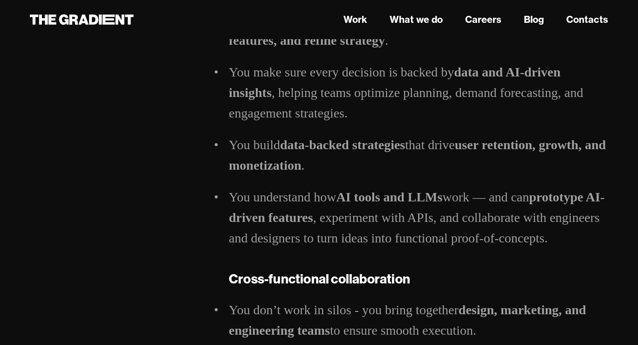
click at [448, 213] on li "You understand how AI tools and LLMs work — and can prototype AI-driven feature…" at bounding box center [419, 218] width 380 height 62
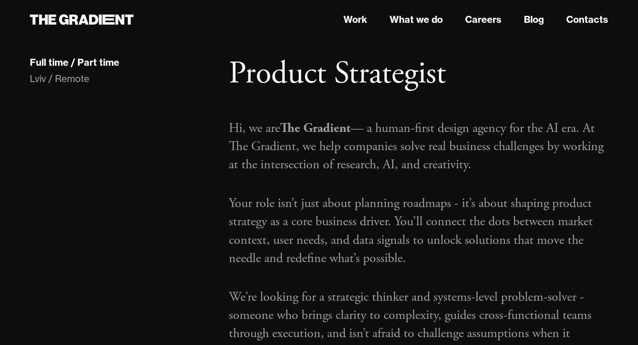
scroll to position [0, 0]
